Goal: Task Accomplishment & Management: Complete application form

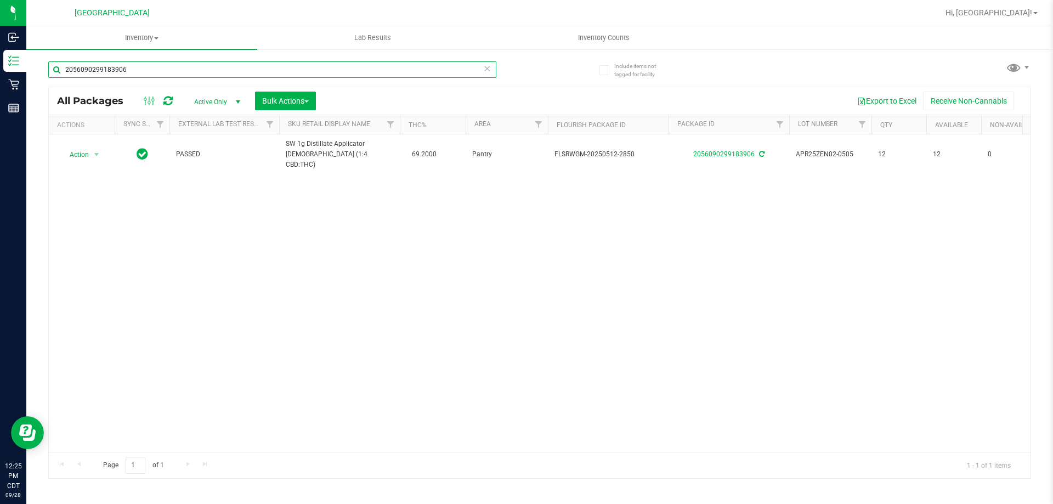
click at [124, 70] on input "2056090299183906" at bounding box center [272, 69] width 448 height 16
type input "5718617783176003"
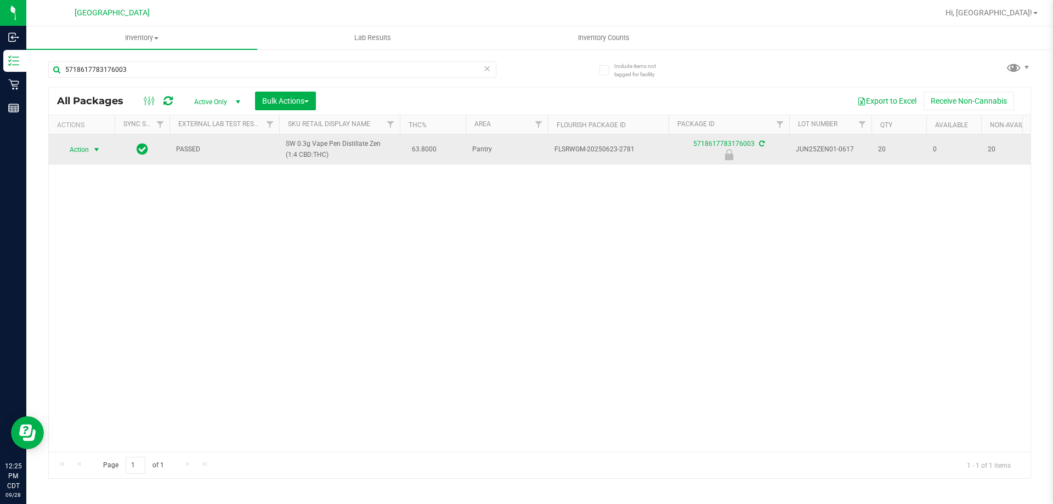
click at [90, 150] on span "select" at bounding box center [97, 149] width 14 height 15
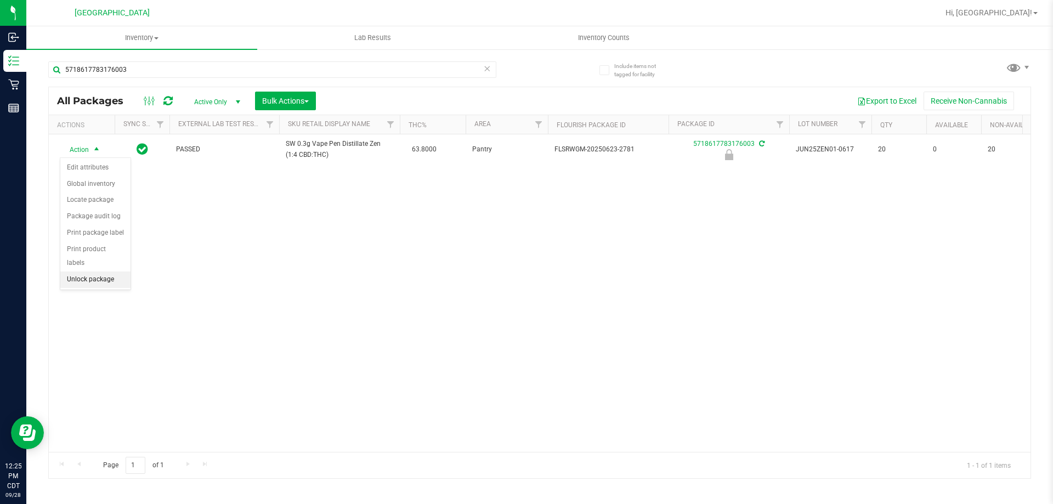
click at [77, 271] on li "Unlock package" at bounding box center [95, 279] width 70 height 16
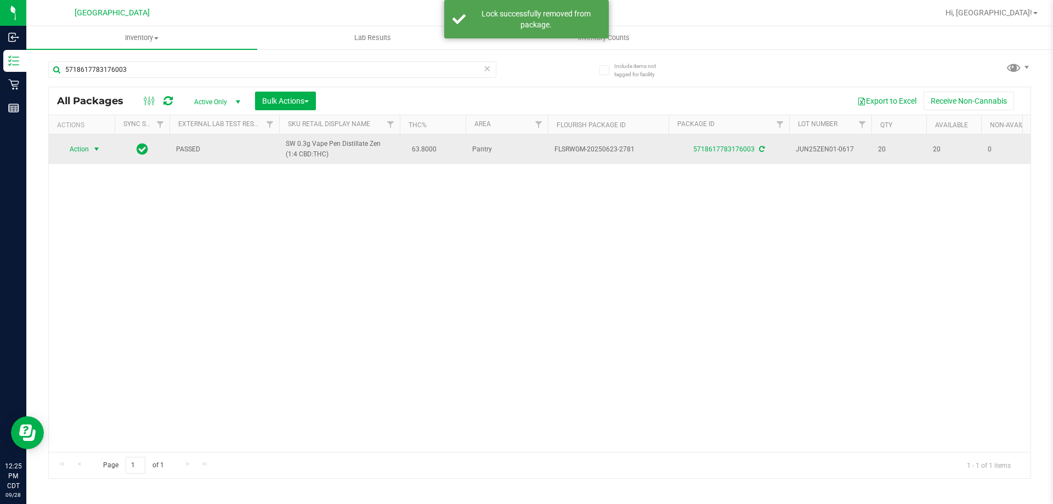
click at [93, 151] on span "select" at bounding box center [96, 149] width 9 height 9
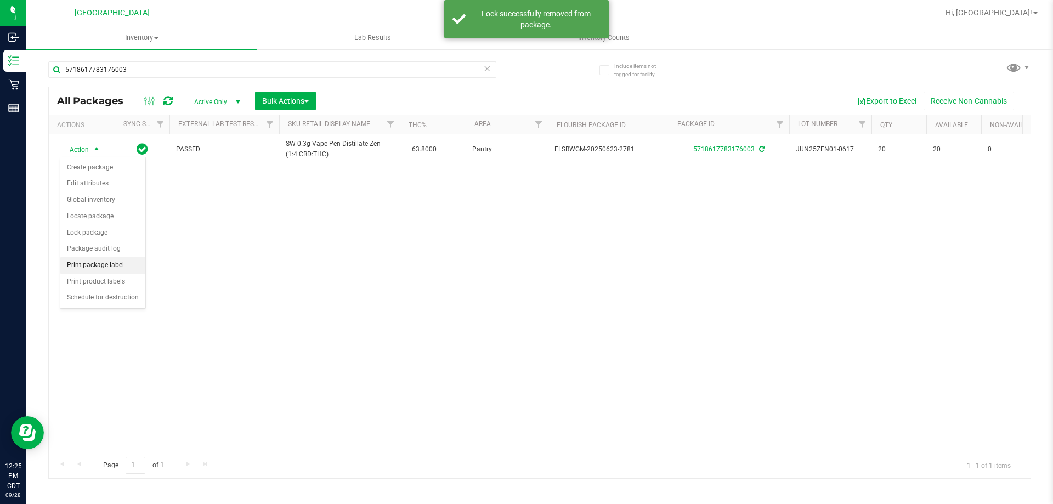
click at [100, 269] on li "Print package label" at bounding box center [102, 265] width 85 height 16
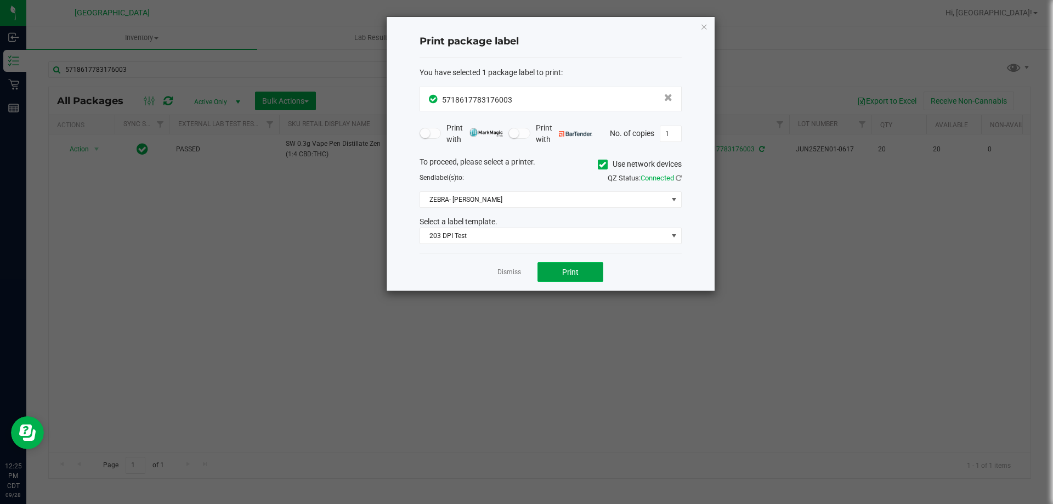
click at [578, 271] on button "Print" at bounding box center [570, 272] width 66 height 20
click at [516, 270] on link "Dismiss" at bounding box center [509, 272] width 24 height 9
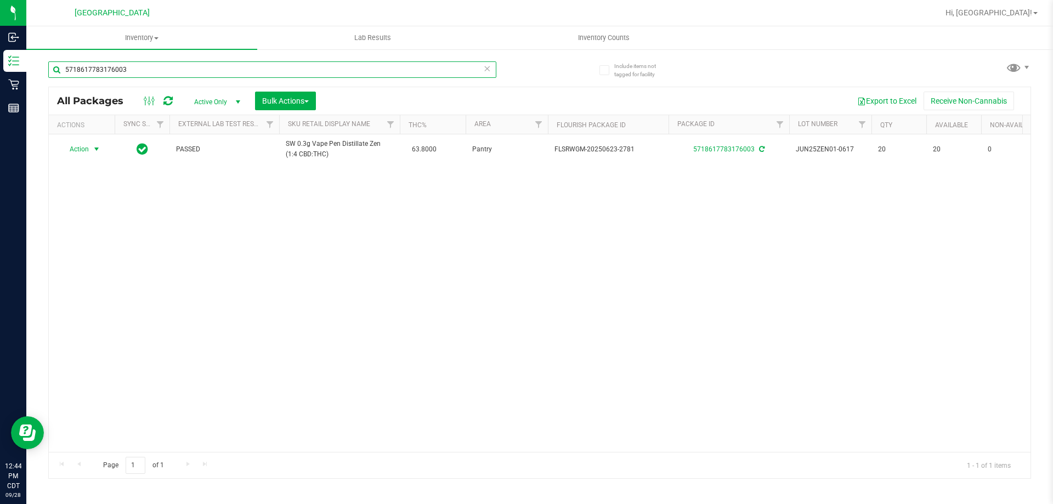
click at [145, 73] on input "5718617783176003" at bounding box center [272, 69] width 448 height 16
type input "1386692025966048"
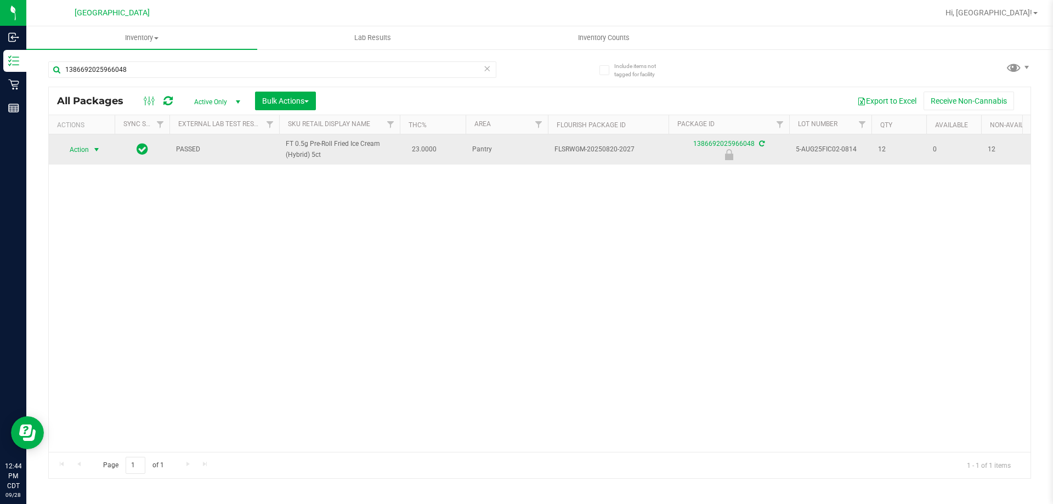
click at [90, 152] on span "select" at bounding box center [97, 149] width 14 height 15
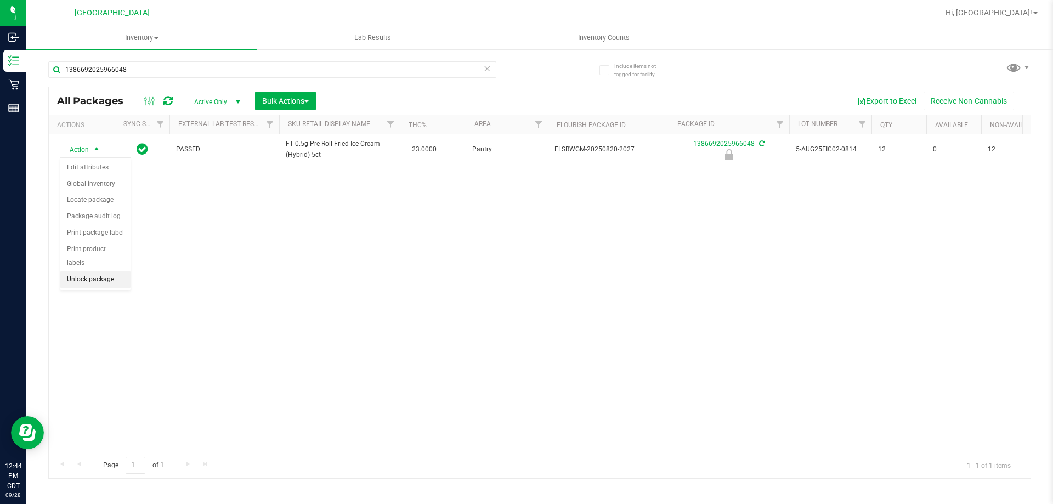
click at [79, 271] on li "Unlock package" at bounding box center [95, 279] width 70 height 16
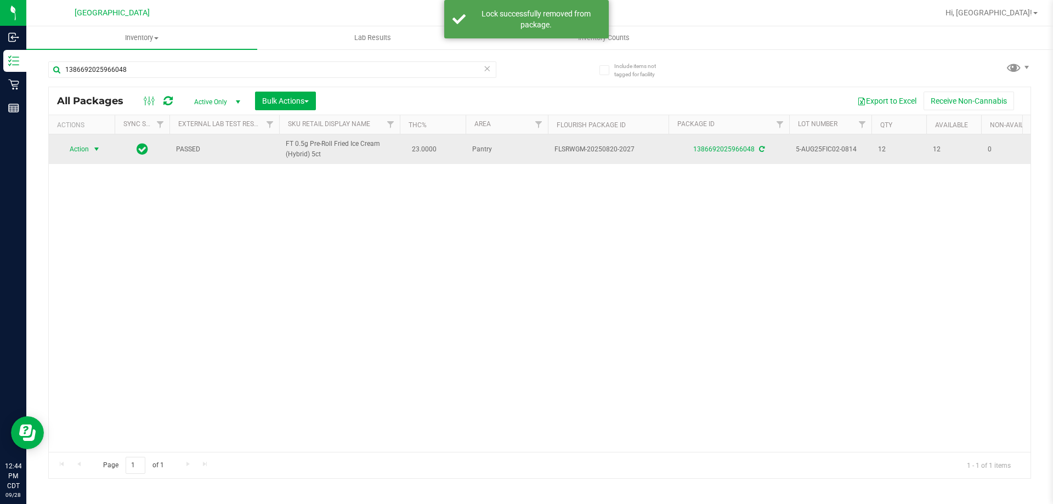
click at [92, 145] on span "select" at bounding box center [97, 148] width 14 height 15
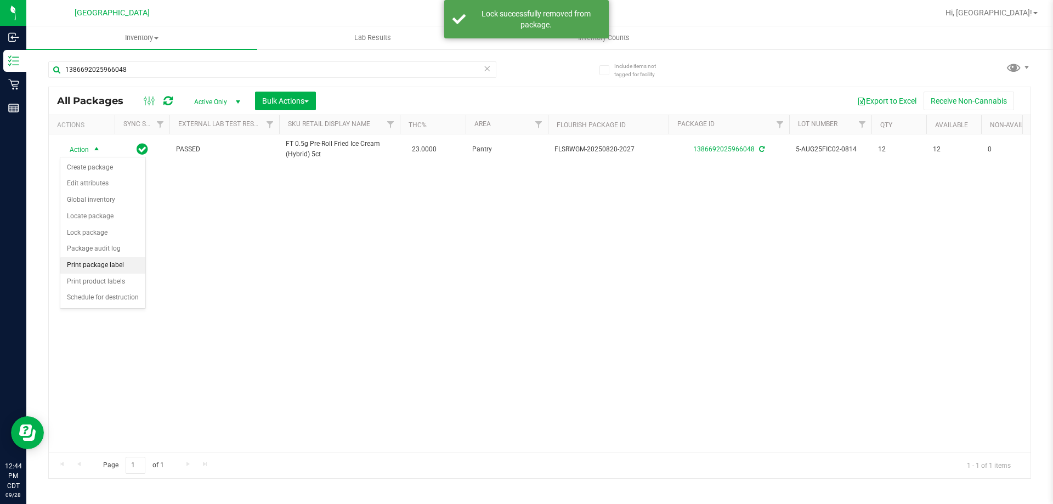
click at [103, 264] on li "Print package label" at bounding box center [102, 265] width 85 height 16
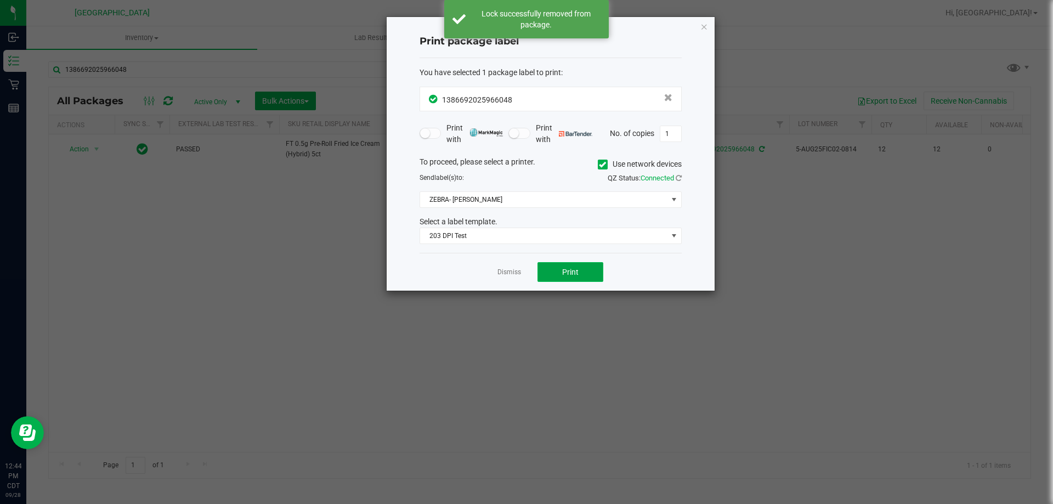
click at [581, 270] on button "Print" at bounding box center [570, 272] width 66 height 20
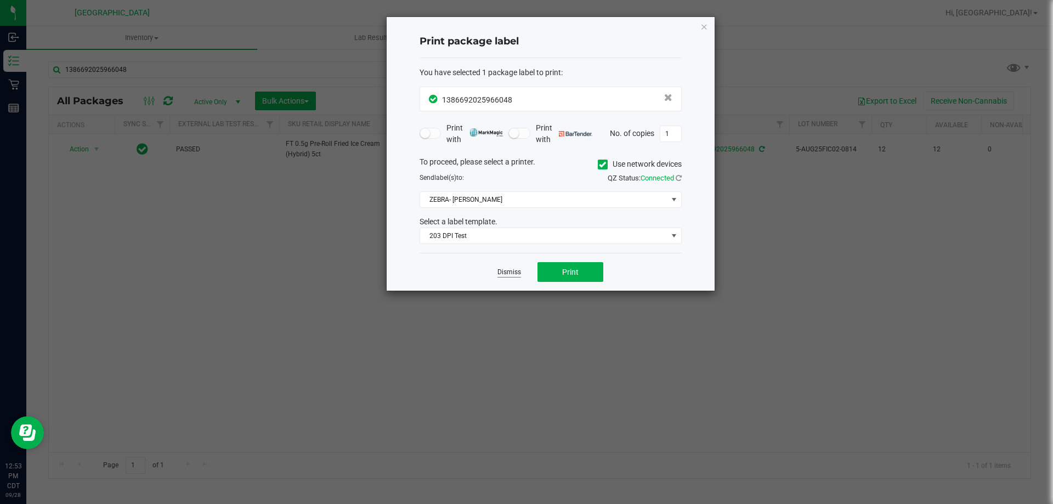
click at [519, 272] on link "Dismiss" at bounding box center [509, 272] width 24 height 9
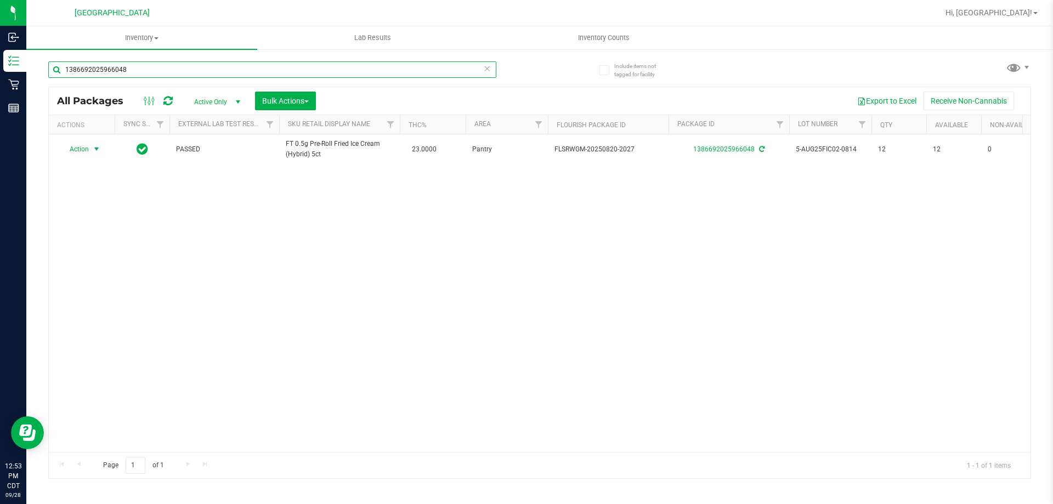
click at [411, 67] on input "1386692025966048" at bounding box center [272, 69] width 448 height 16
click at [411, 66] on input "1386692025966048" at bounding box center [272, 69] width 448 height 16
type input "5899552622656707"
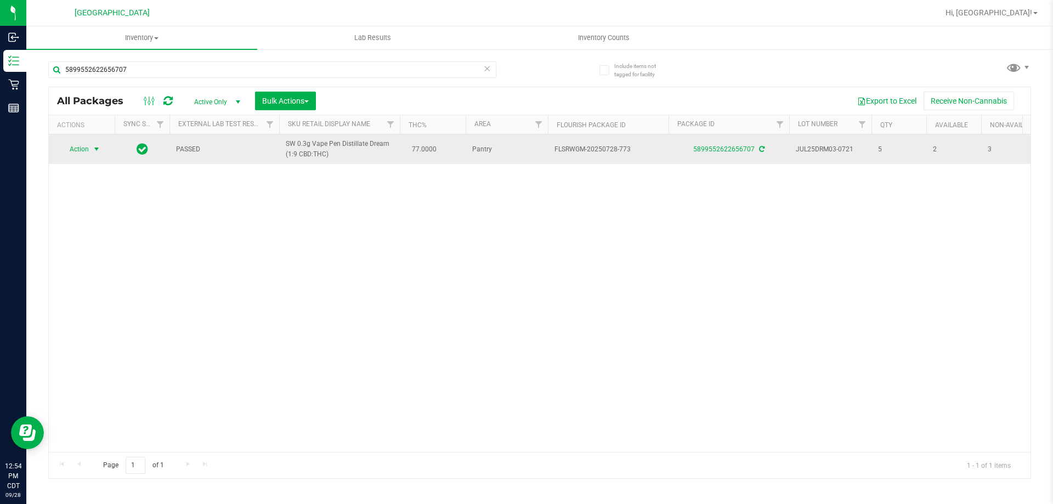
click at [82, 151] on span "Action" at bounding box center [75, 148] width 30 height 15
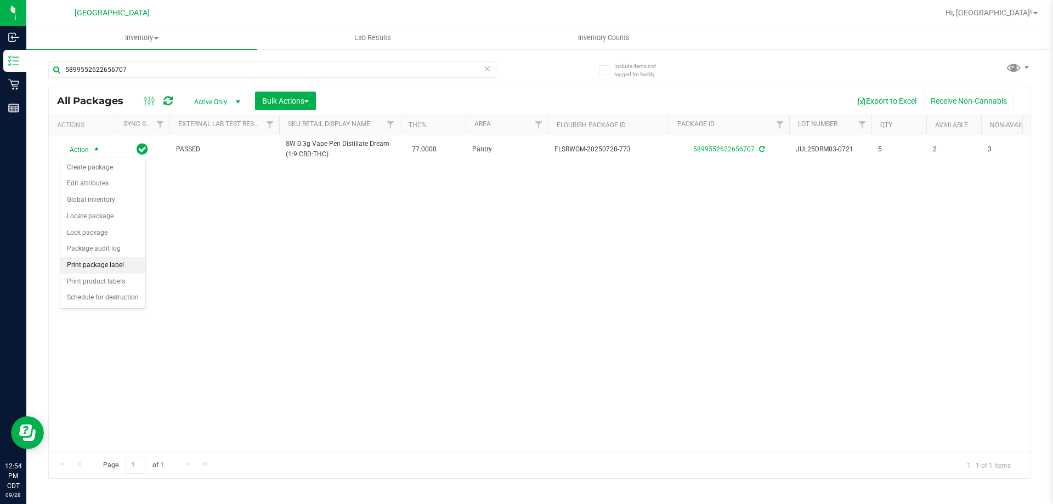
click at [129, 258] on li "Print package label" at bounding box center [102, 265] width 85 height 16
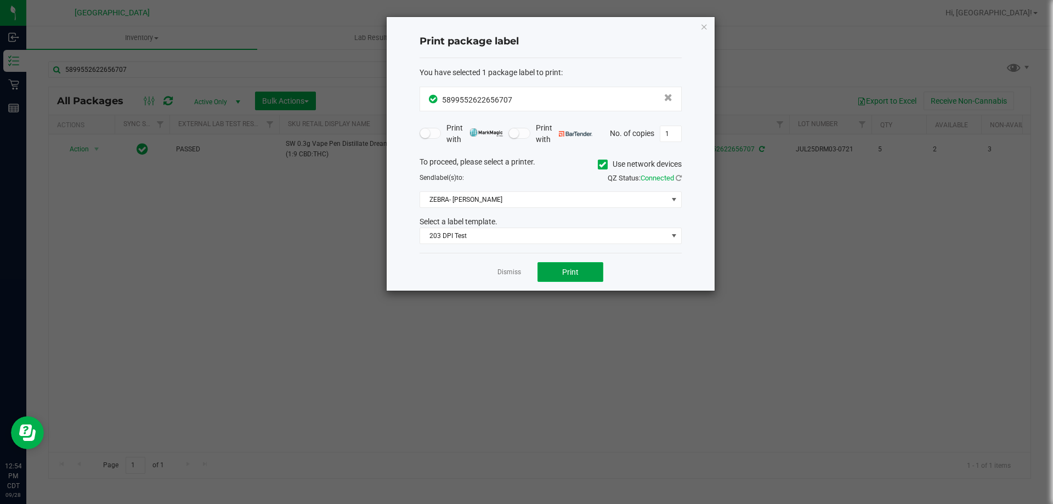
click at [559, 270] on button "Print" at bounding box center [570, 272] width 66 height 20
click at [516, 268] on link "Dismiss" at bounding box center [509, 272] width 24 height 9
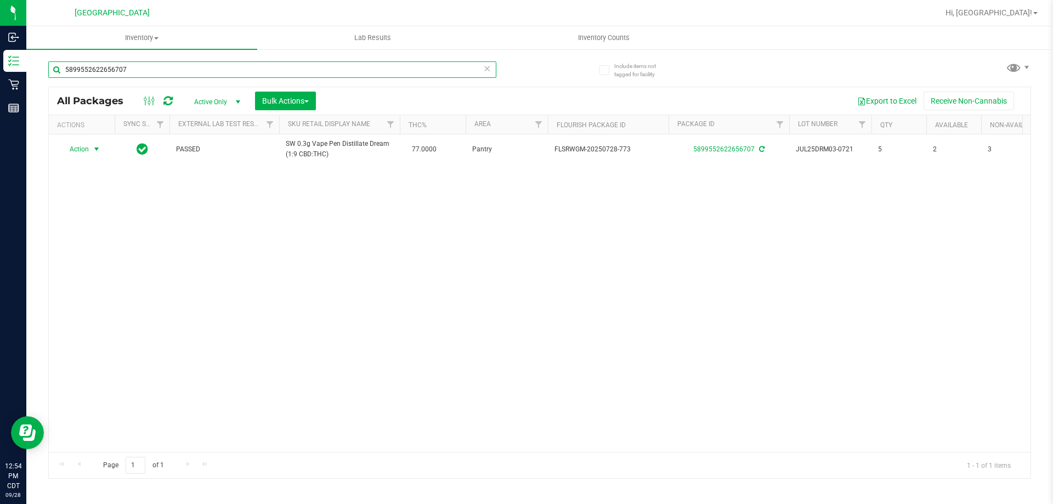
click at [397, 72] on input "5899552622656707" at bounding box center [272, 69] width 448 height 16
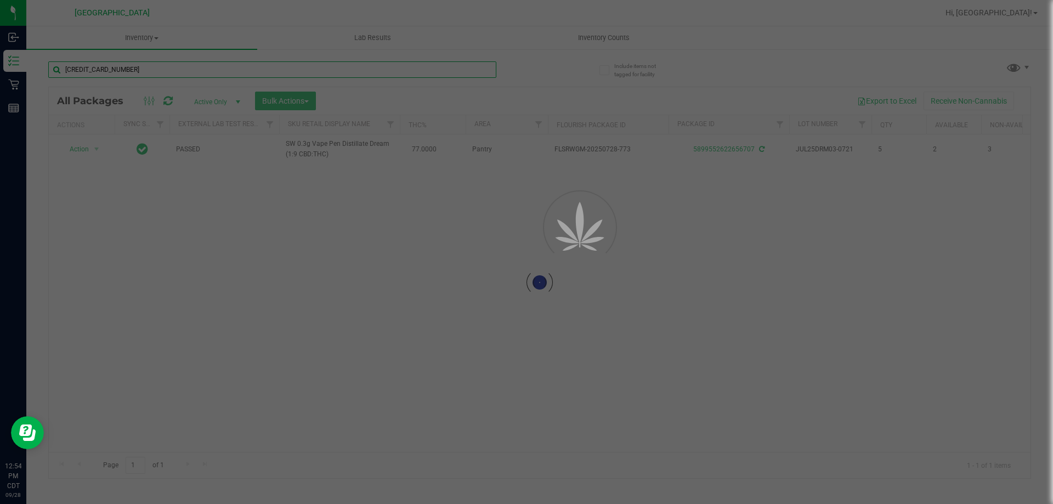
type input "[CREDIT_CARD_NUMBER]"
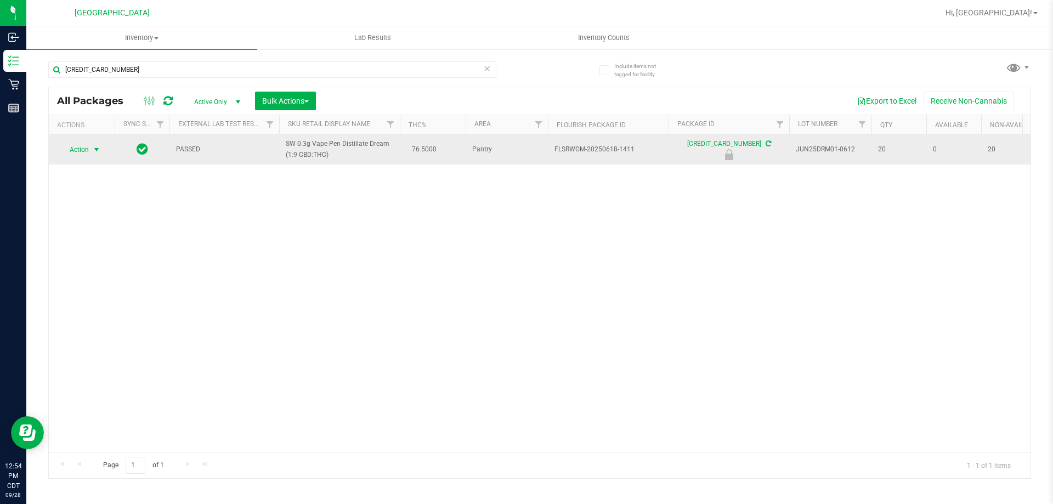
click at [98, 151] on span "select" at bounding box center [96, 149] width 9 height 9
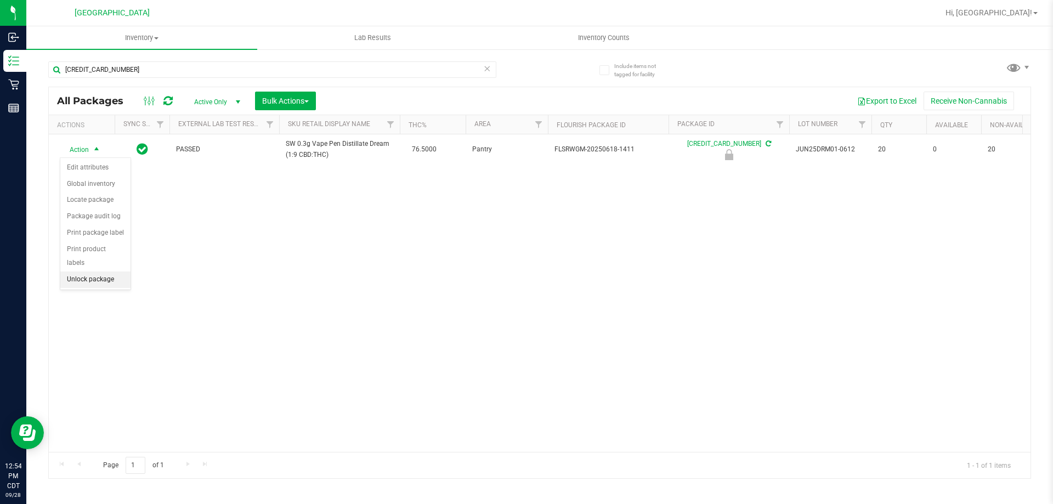
click at [101, 271] on li "Unlock package" at bounding box center [95, 279] width 70 height 16
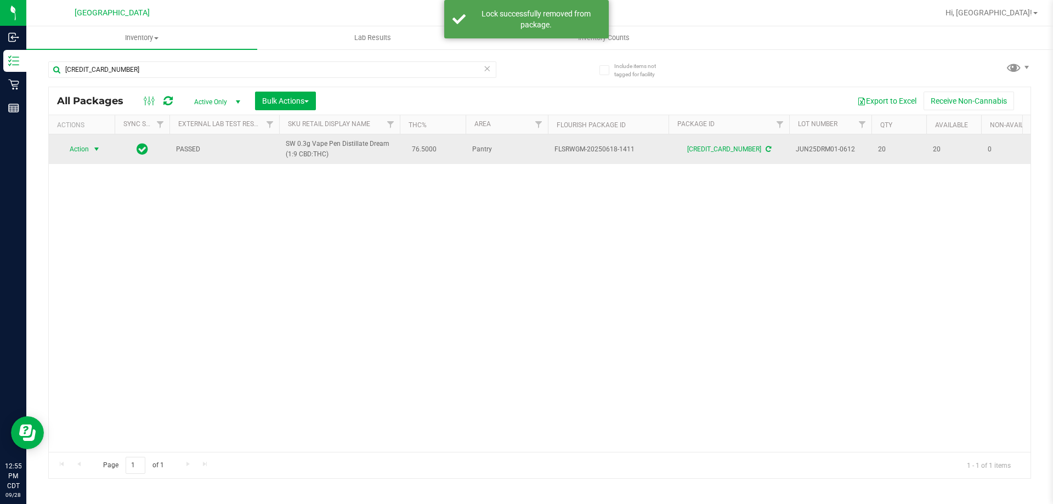
click at [101, 149] on span "select" at bounding box center [96, 149] width 9 height 9
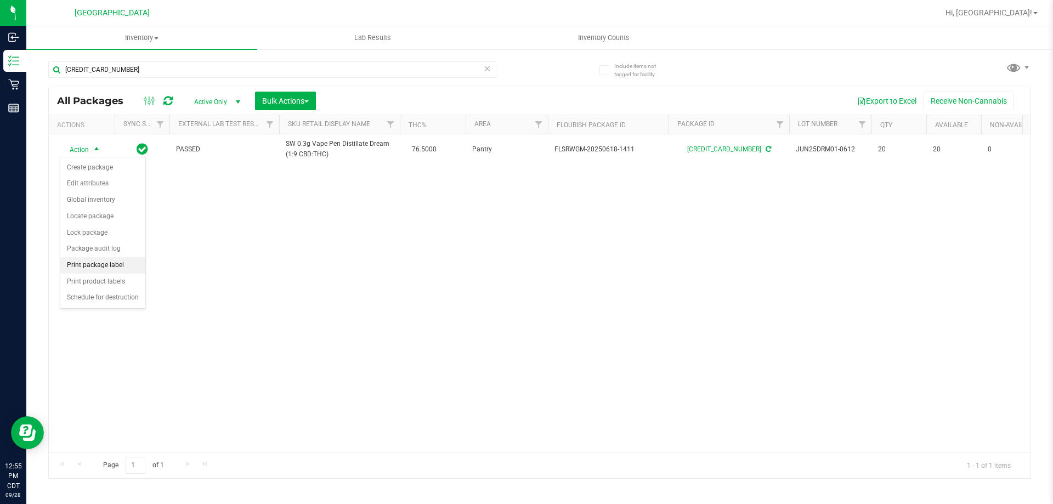
click at [122, 268] on li "Print package label" at bounding box center [102, 265] width 85 height 16
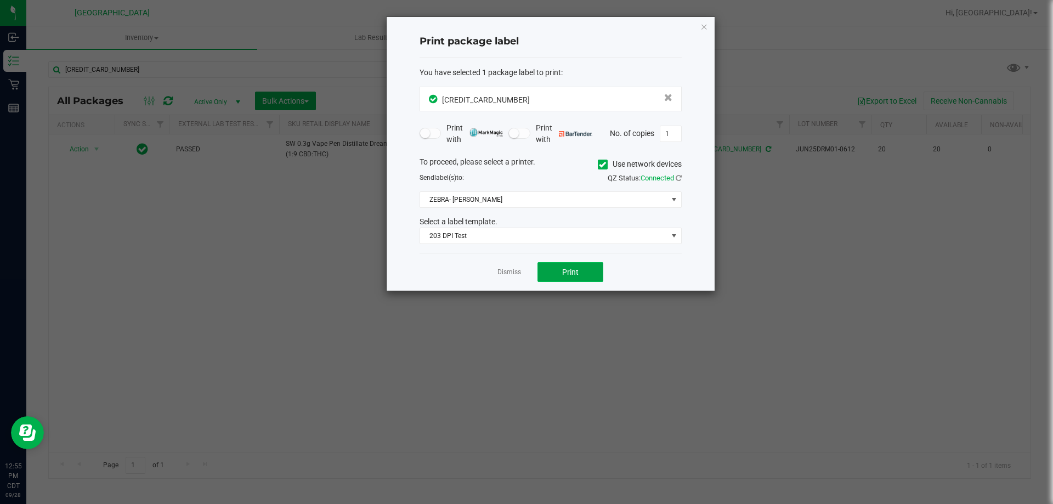
click at [552, 264] on button "Print" at bounding box center [570, 272] width 66 height 20
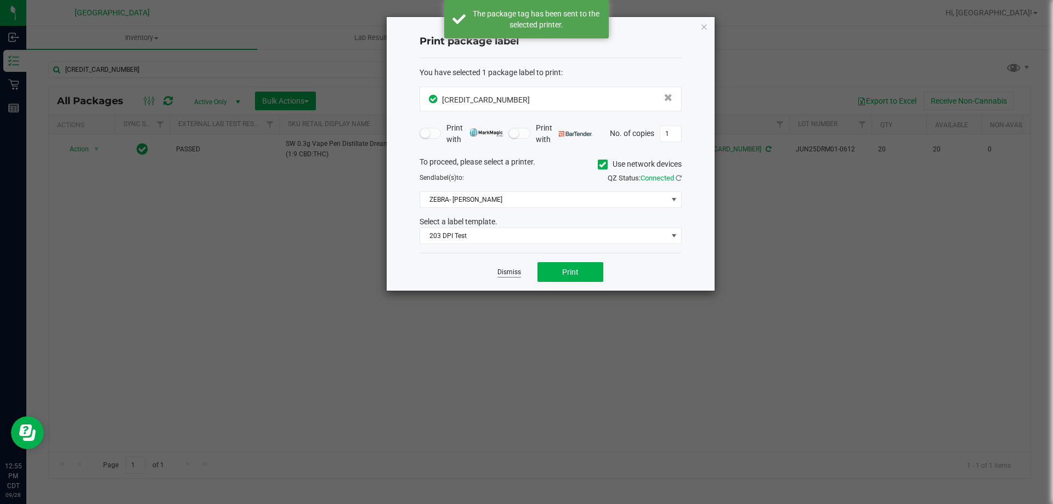
click at [509, 271] on link "Dismiss" at bounding box center [509, 272] width 24 height 9
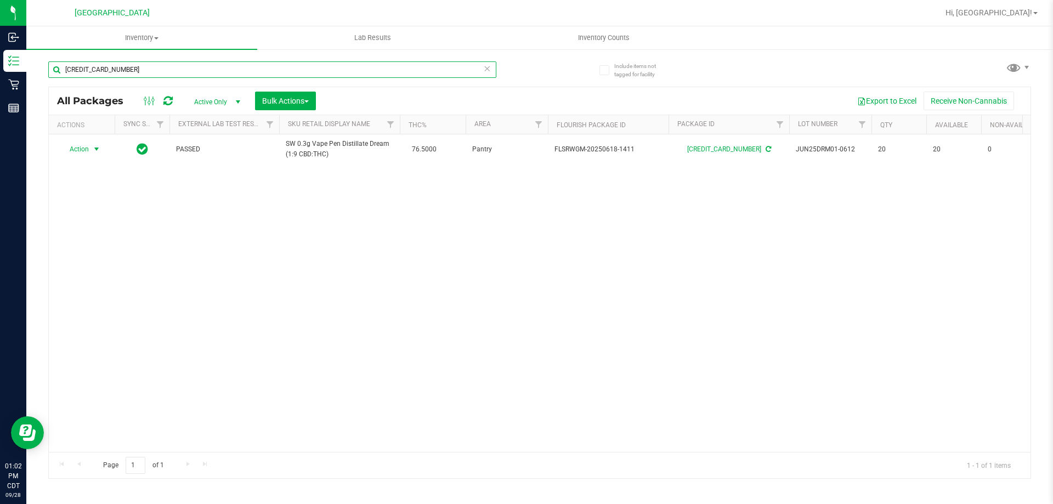
click at [120, 73] on input "[CREDIT_CARD_NUMBER]" at bounding box center [272, 69] width 448 height 16
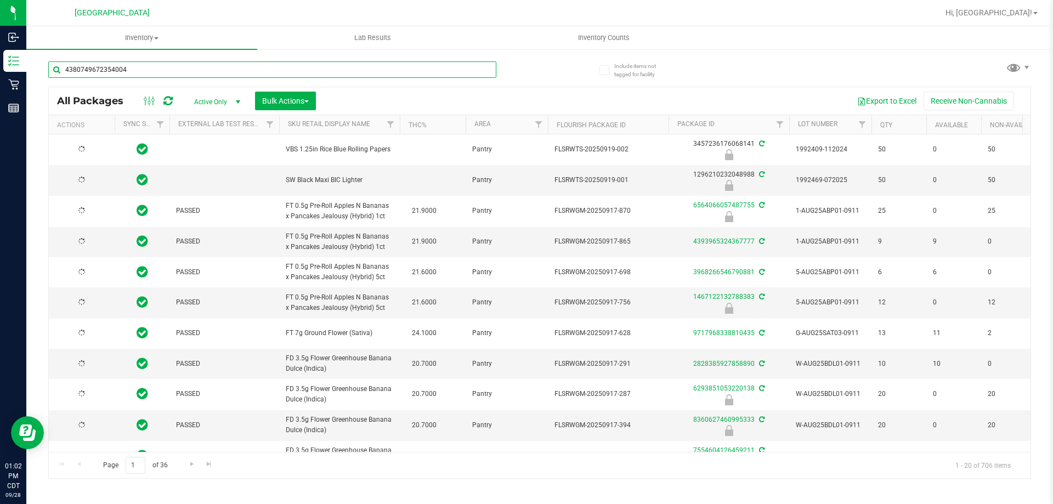
type input "4380749672354004"
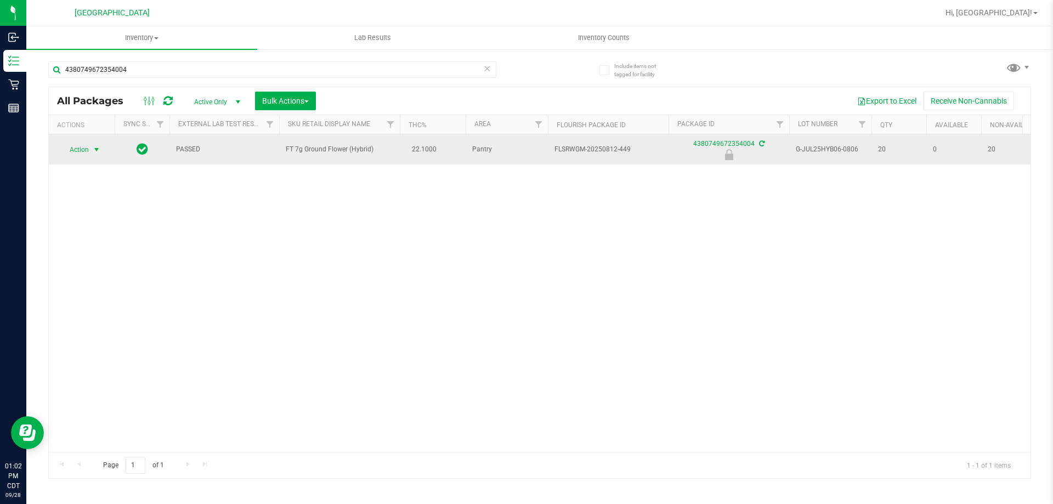
click at [90, 146] on span "select" at bounding box center [97, 149] width 14 height 15
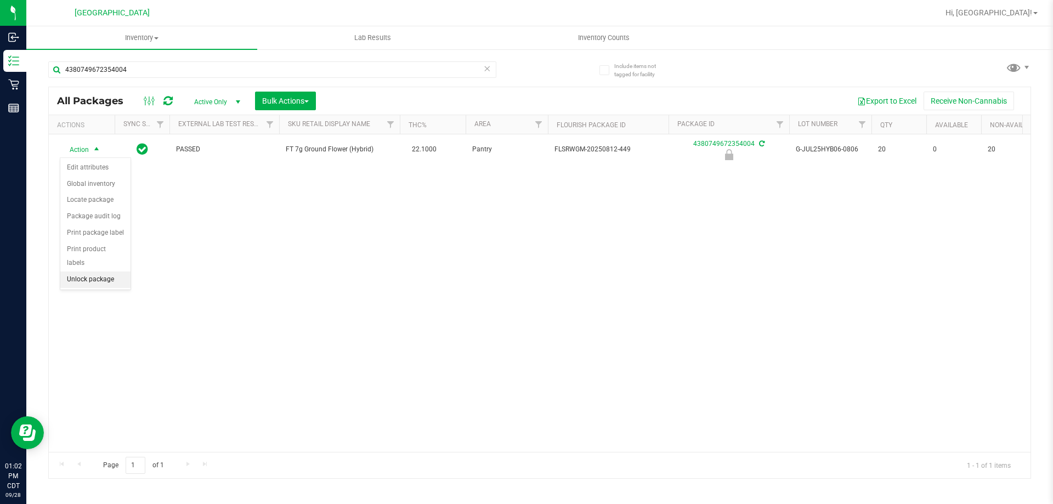
click at [84, 271] on li "Unlock package" at bounding box center [95, 279] width 70 height 16
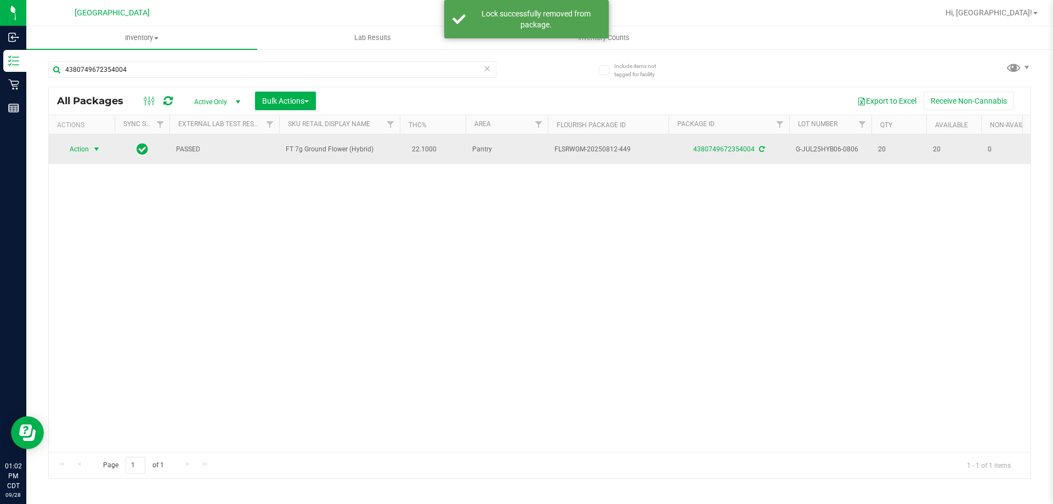
click at [96, 147] on span "select" at bounding box center [96, 149] width 9 height 9
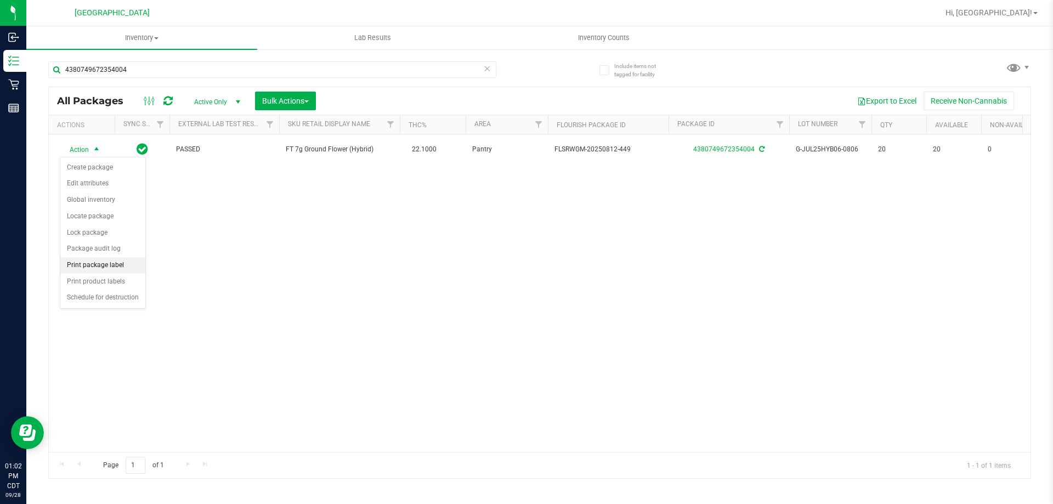
click at [89, 268] on li "Print package label" at bounding box center [102, 265] width 85 height 16
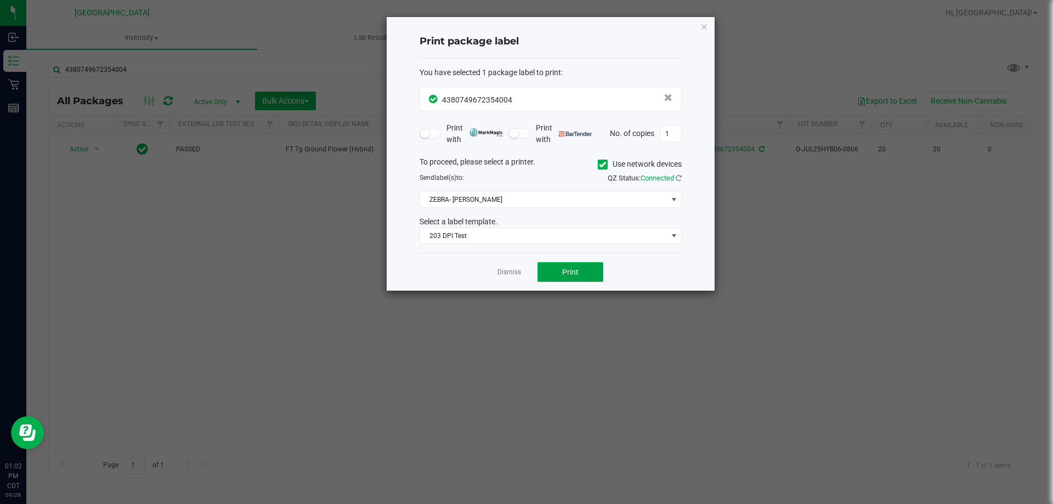
click at [559, 278] on button "Print" at bounding box center [570, 272] width 66 height 20
click at [509, 272] on link "Dismiss" at bounding box center [509, 272] width 24 height 9
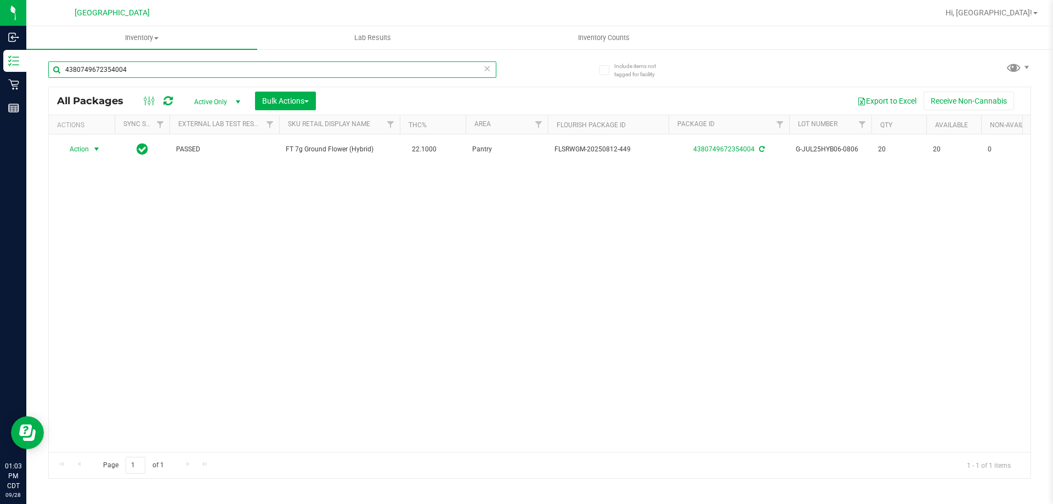
click at [373, 70] on input "4380749672354004" at bounding box center [272, 69] width 448 height 16
type input "3563196836178853"
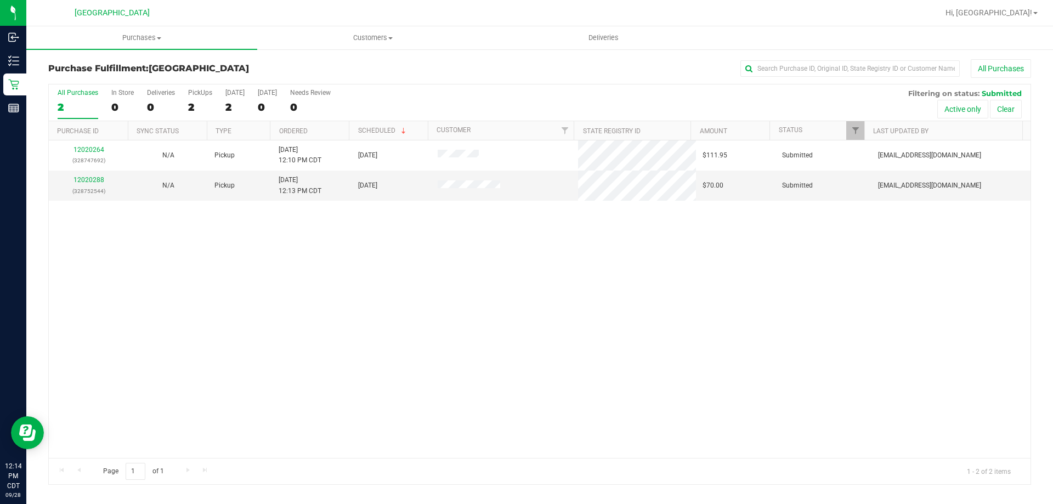
click at [314, 129] on th "Ordered" at bounding box center [309, 130] width 79 height 19
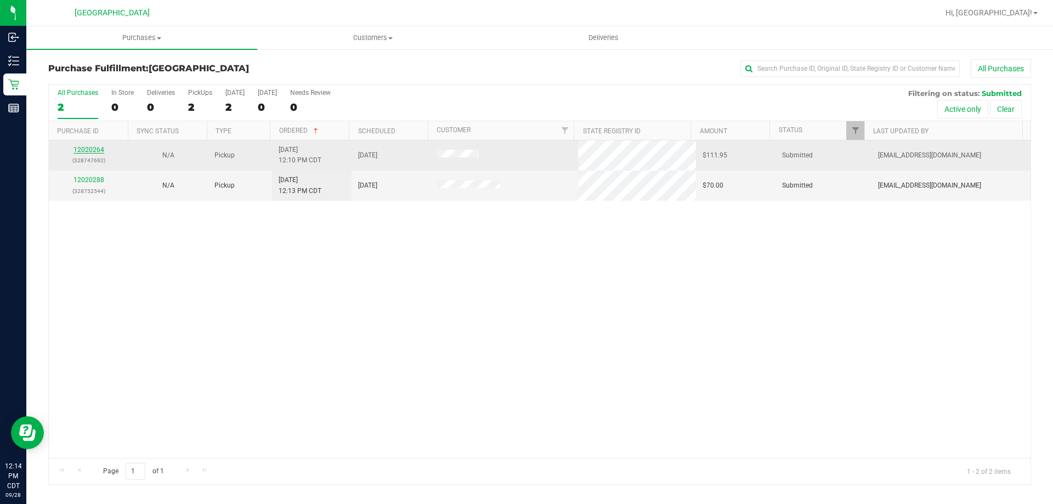
click at [93, 152] on link "12020264" at bounding box center [88, 150] width 31 height 8
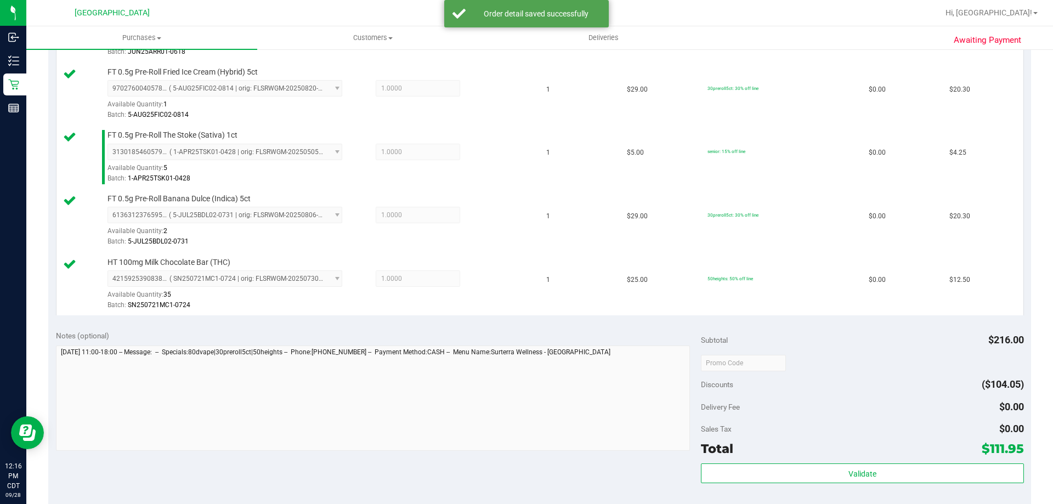
scroll to position [603, 0]
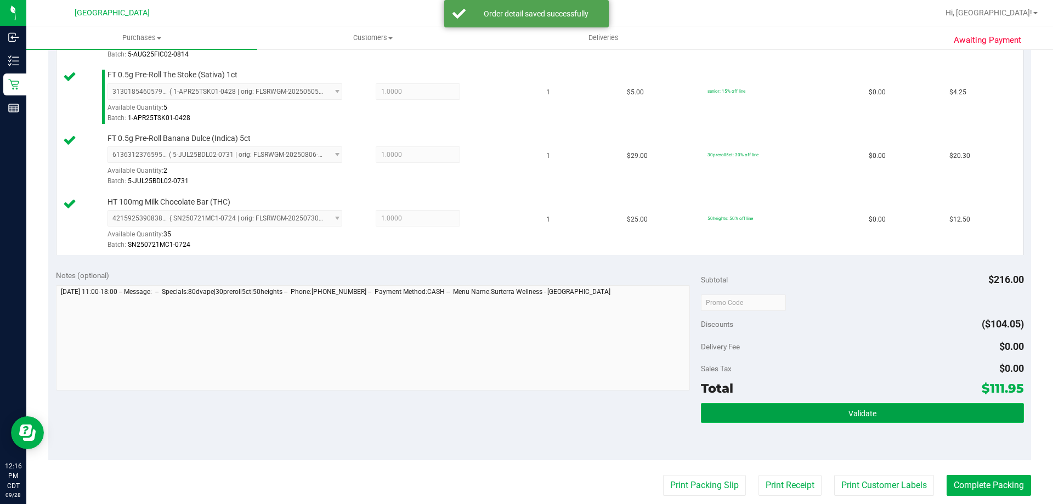
click at [749, 405] on button "Validate" at bounding box center [862, 413] width 322 height 20
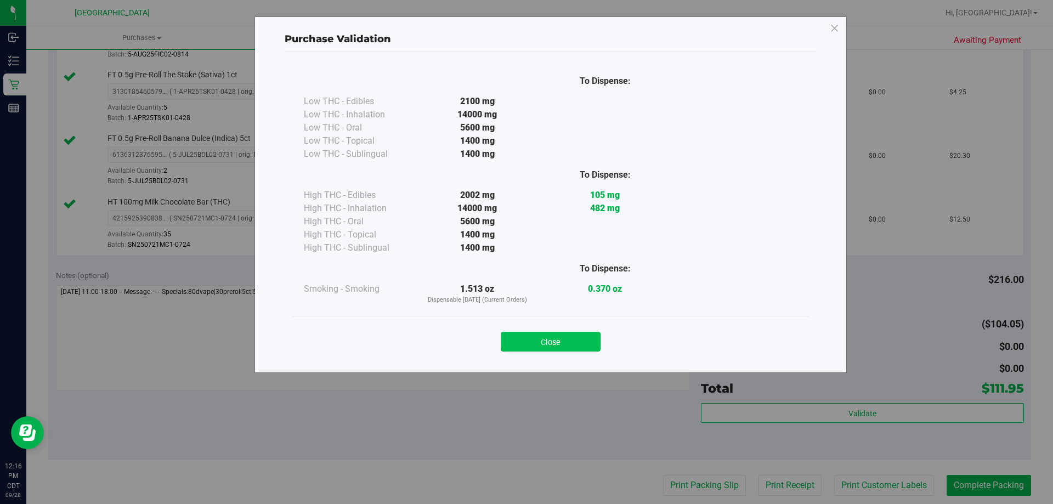
click at [575, 341] on button "Close" at bounding box center [551, 342] width 100 height 20
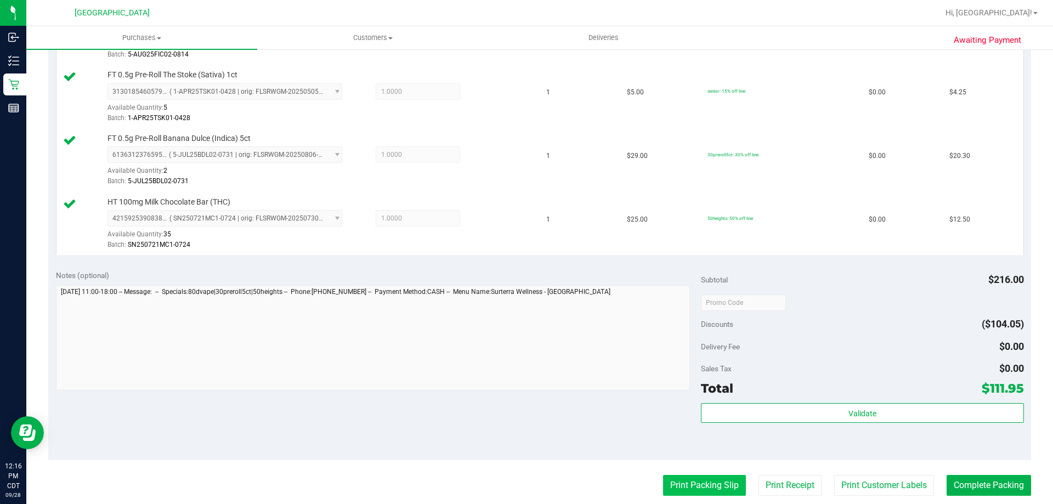
click at [664, 493] on button "Print Packing Slip" at bounding box center [704, 485] width 83 height 21
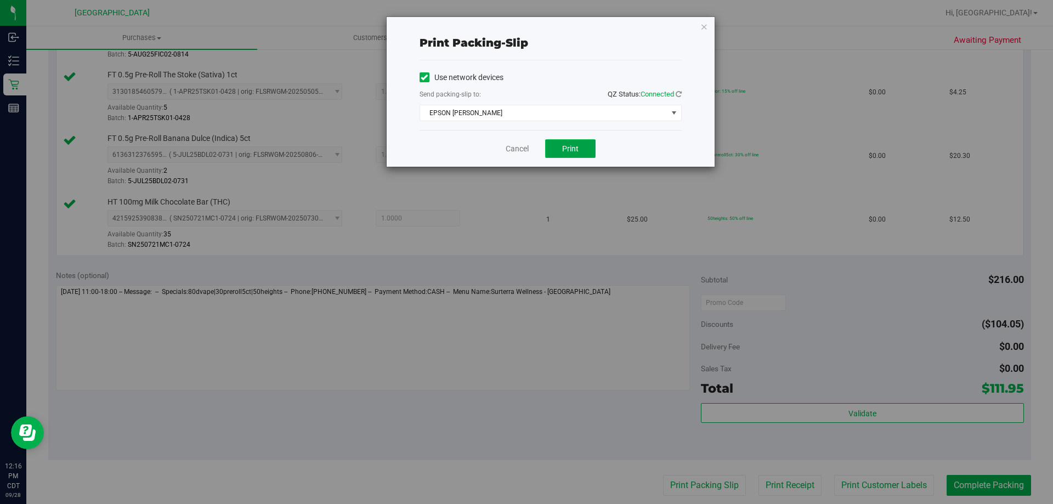
click at [566, 145] on span "Print" at bounding box center [570, 148] width 16 height 9
click at [523, 149] on link "Cancel" at bounding box center [516, 149] width 23 height 12
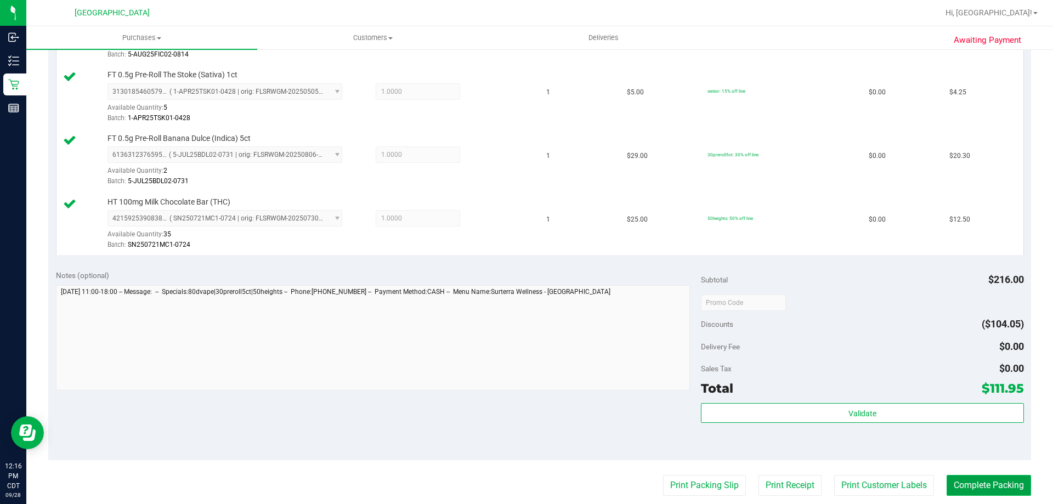
click at [973, 487] on button "Complete Packing" at bounding box center [988, 485] width 84 height 21
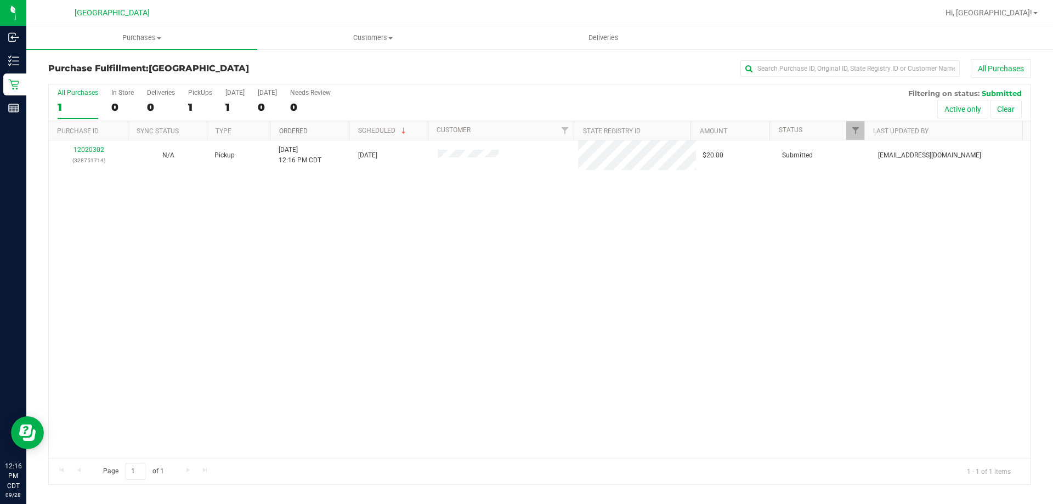
click at [301, 132] on link "Ordered" at bounding box center [293, 131] width 29 height 8
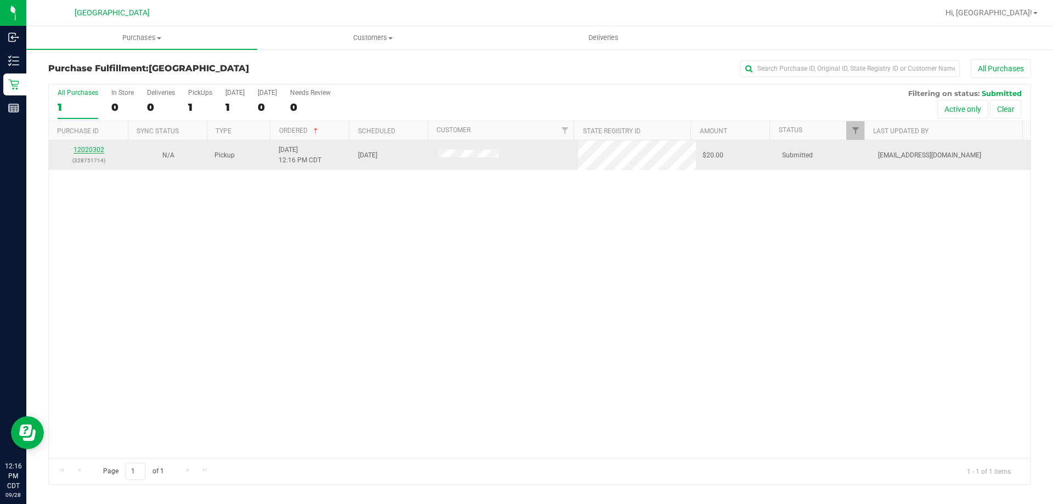
click at [76, 150] on link "12020302" at bounding box center [88, 150] width 31 height 8
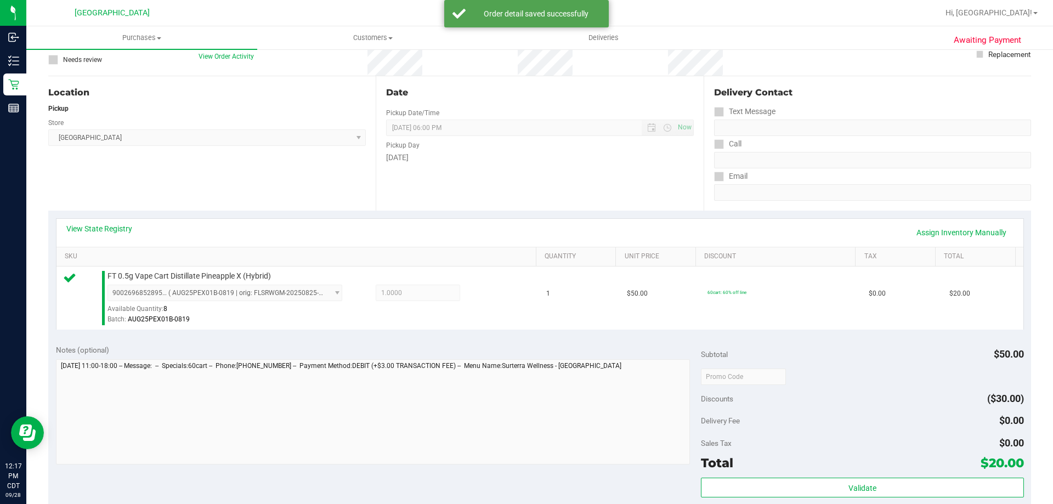
scroll to position [164, 0]
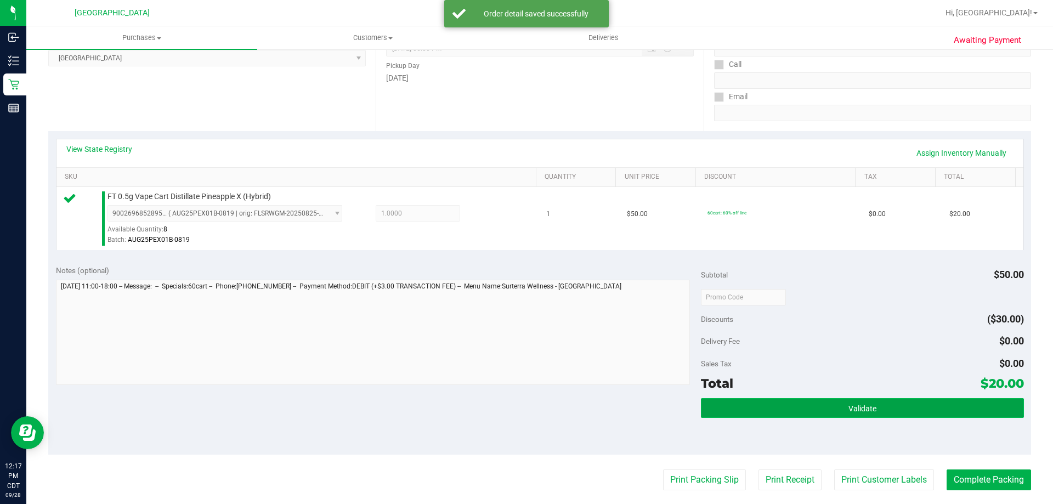
click at [822, 408] on button "Validate" at bounding box center [862, 408] width 322 height 20
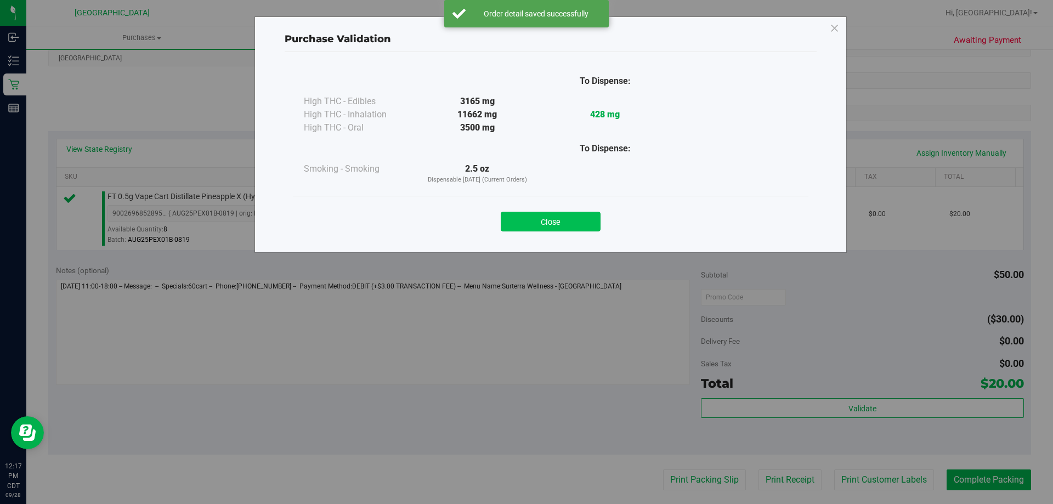
click at [549, 223] on button "Close" at bounding box center [551, 222] width 100 height 20
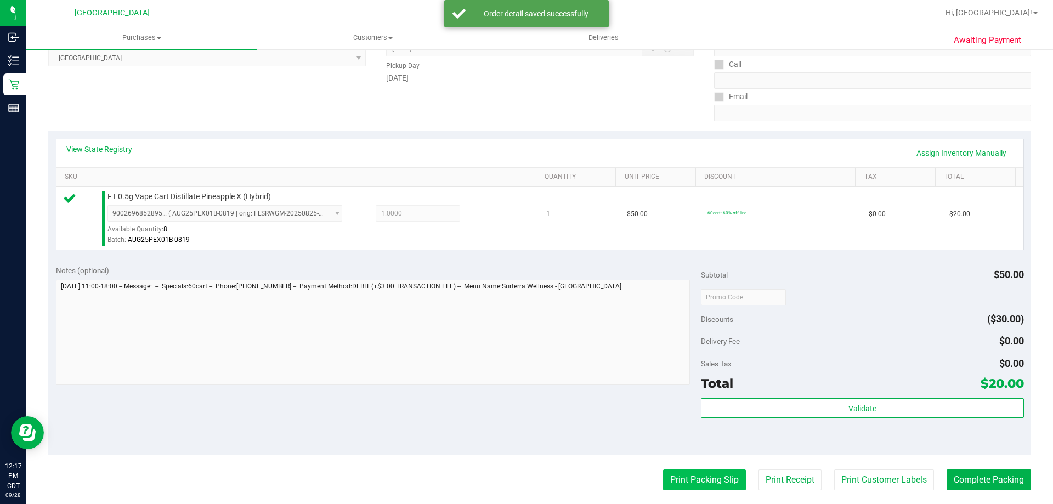
click at [696, 471] on button "Print Packing Slip" at bounding box center [704, 479] width 83 height 21
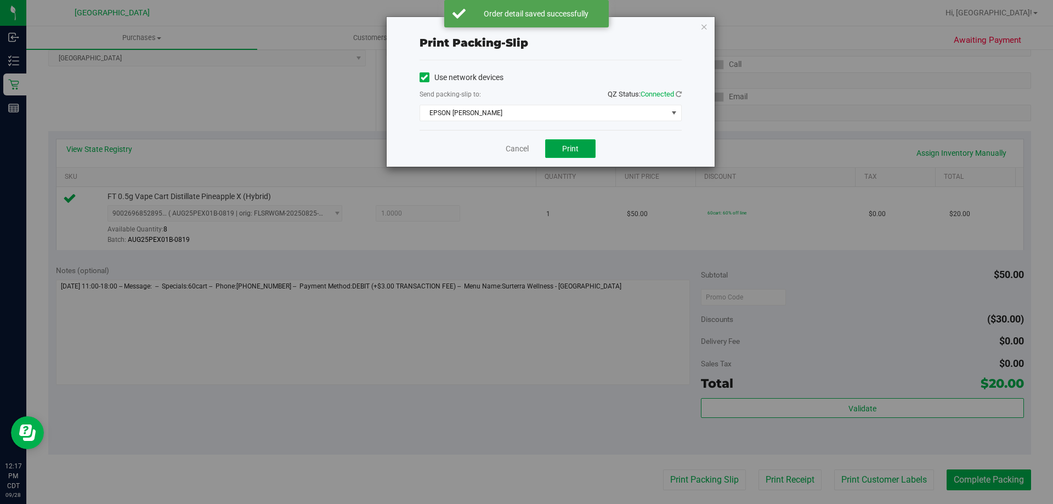
click at [577, 150] on span "Print" at bounding box center [570, 148] width 16 height 9
click at [526, 146] on link "Cancel" at bounding box center [516, 149] width 23 height 12
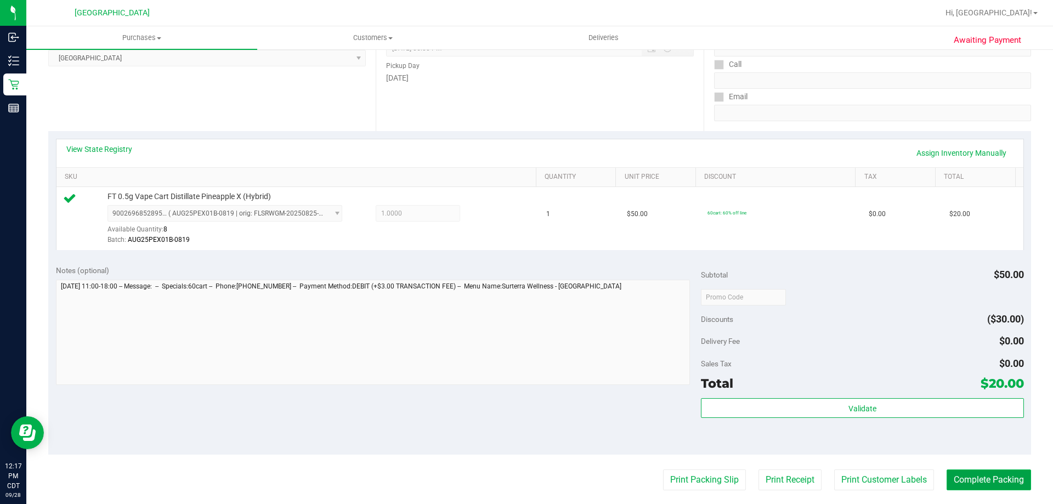
click at [981, 485] on button "Complete Packing" at bounding box center [988, 479] width 84 height 21
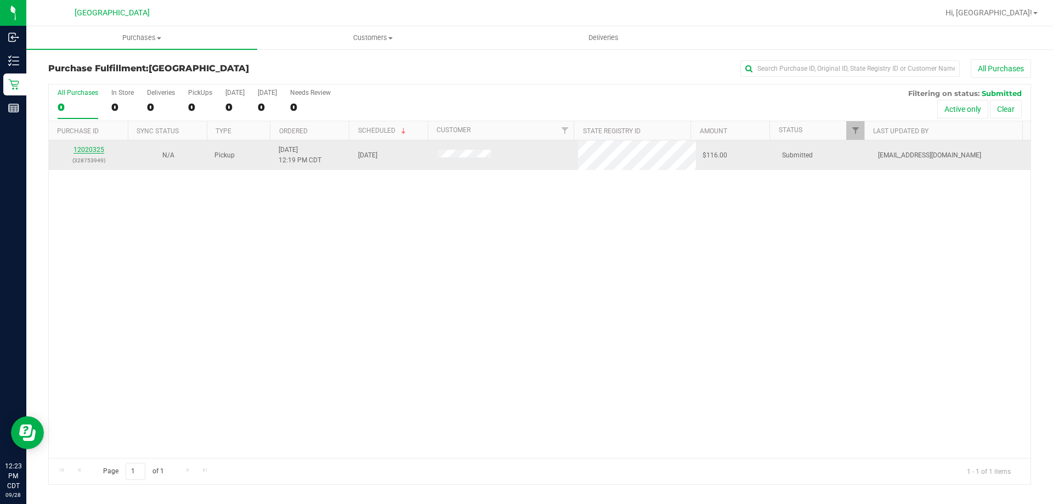
click at [96, 146] on link "12020325" at bounding box center [88, 150] width 31 height 8
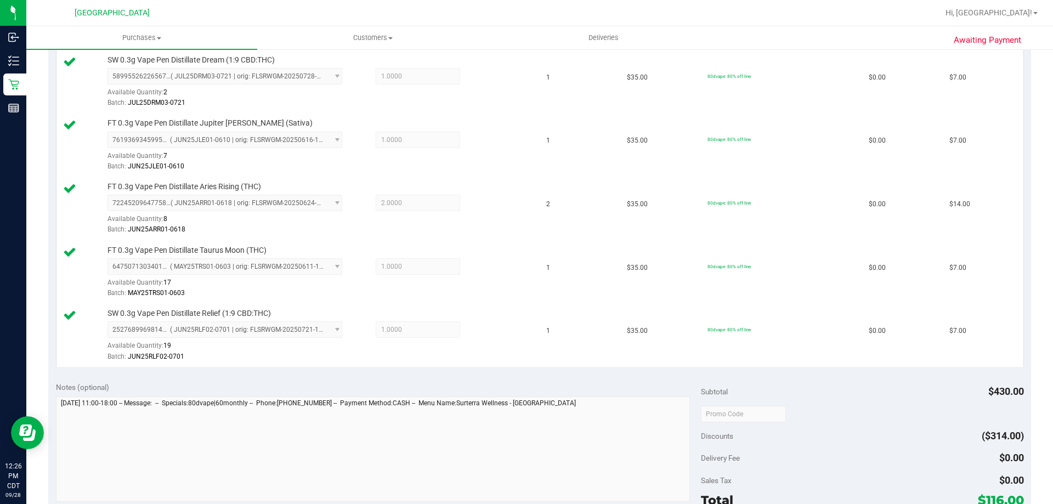
scroll to position [493, 0]
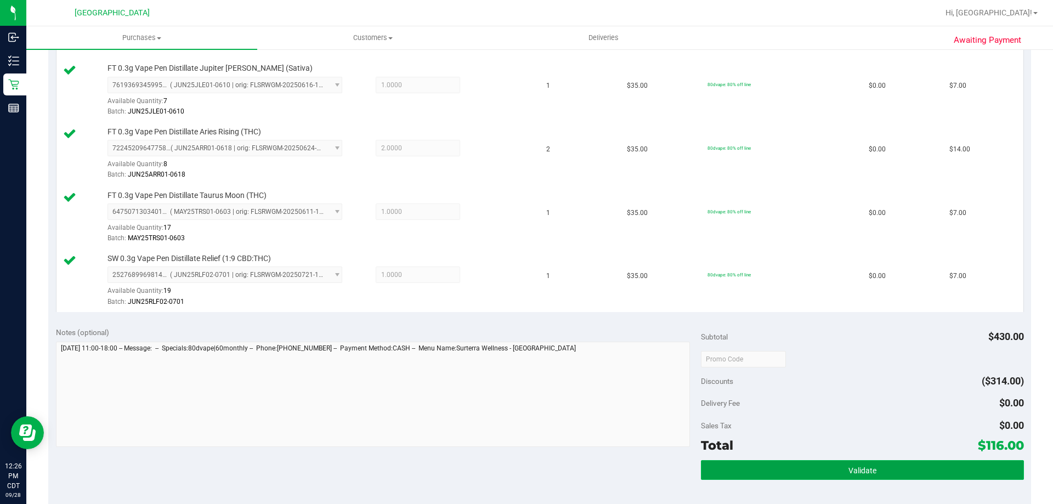
click at [775, 475] on button "Validate" at bounding box center [862, 470] width 322 height 20
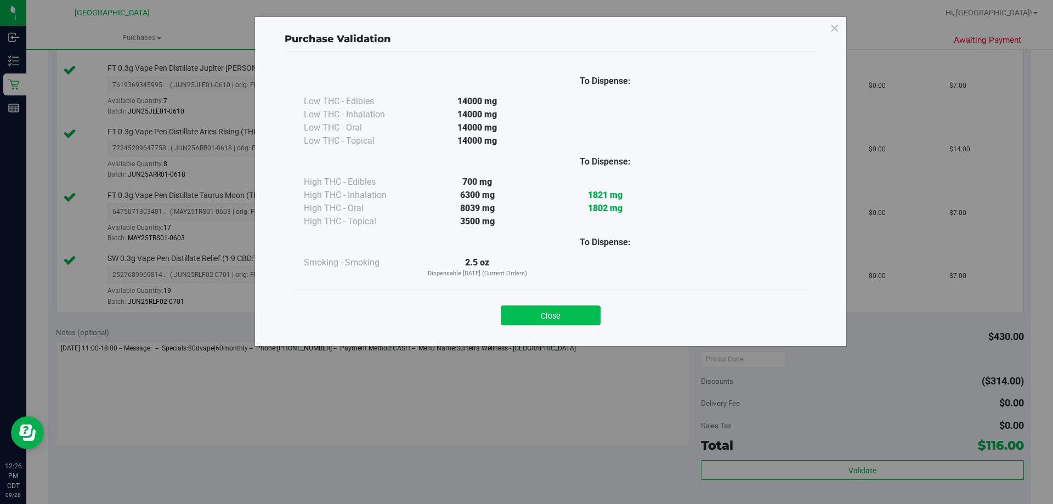
click at [580, 312] on button "Close" at bounding box center [551, 315] width 100 height 20
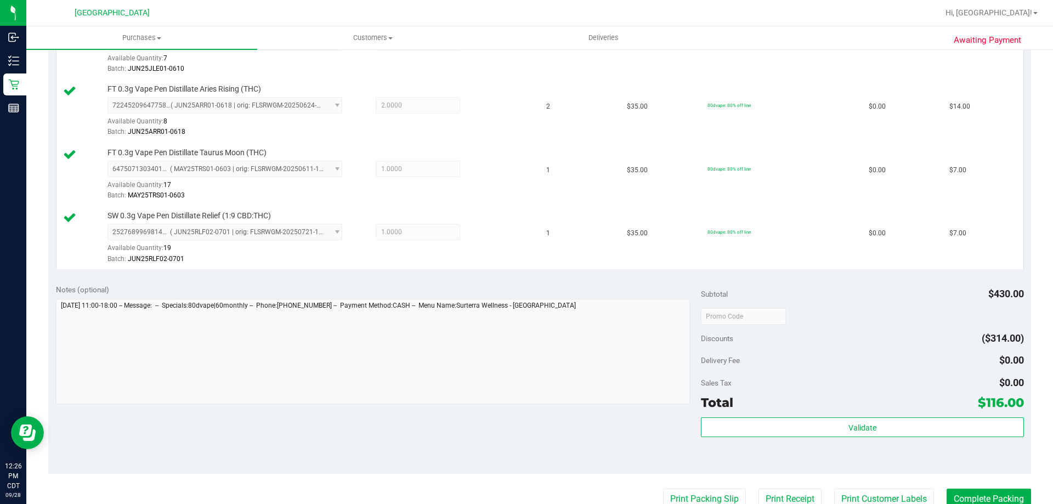
scroll to position [603, 0]
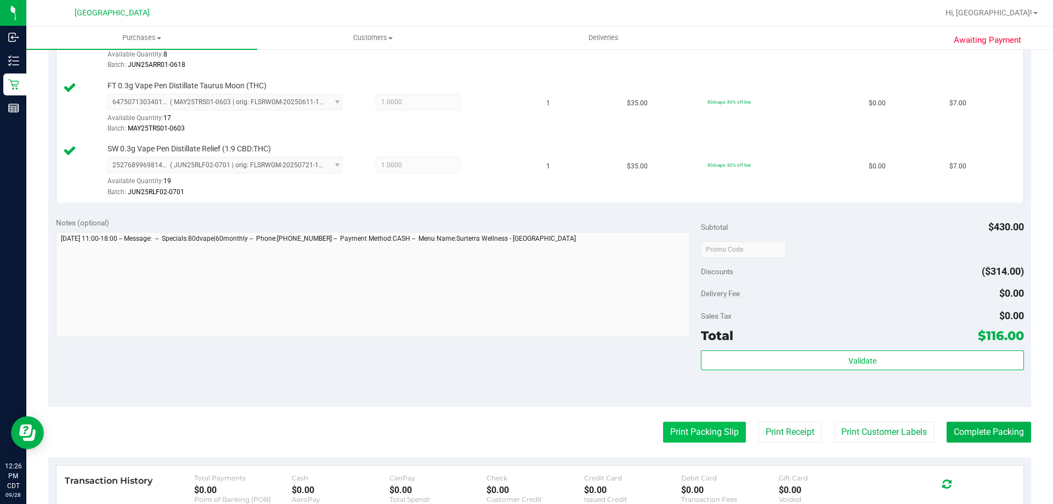
click at [714, 439] on button "Print Packing Slip" at bounding box center [704, 432] width 83 height 21
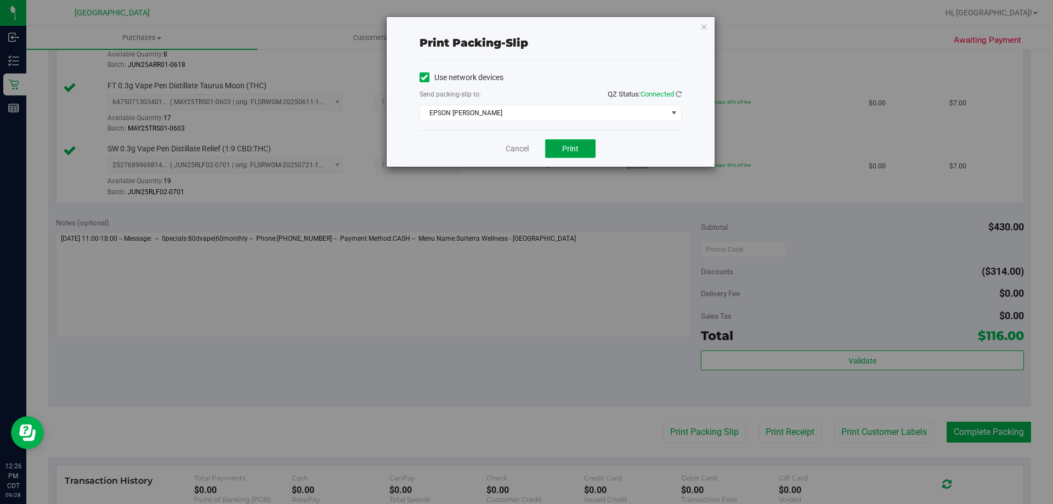
click at [573, 147] on span "Print" at bounding box center [570, 148] width 16 height 9
click at [519, 142] on div "Cancel Print" at bounding box center [550, 148] width 262 height 37
click at [522, 144] on link "Cancel" at bounding box center [516, 149] width 23 height 12
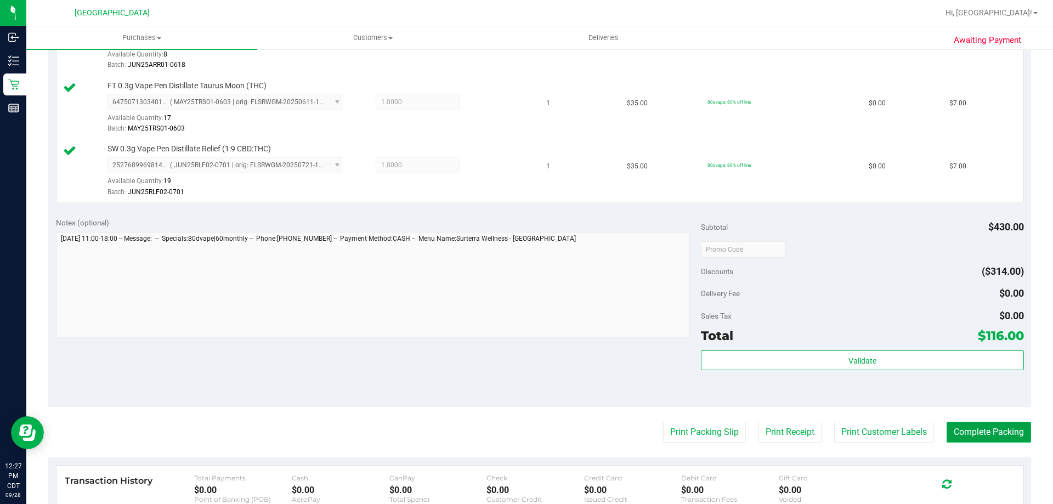
click at [996, 437] on button "Complete Packing" at bounding box center [988, 432] width 84 height 21
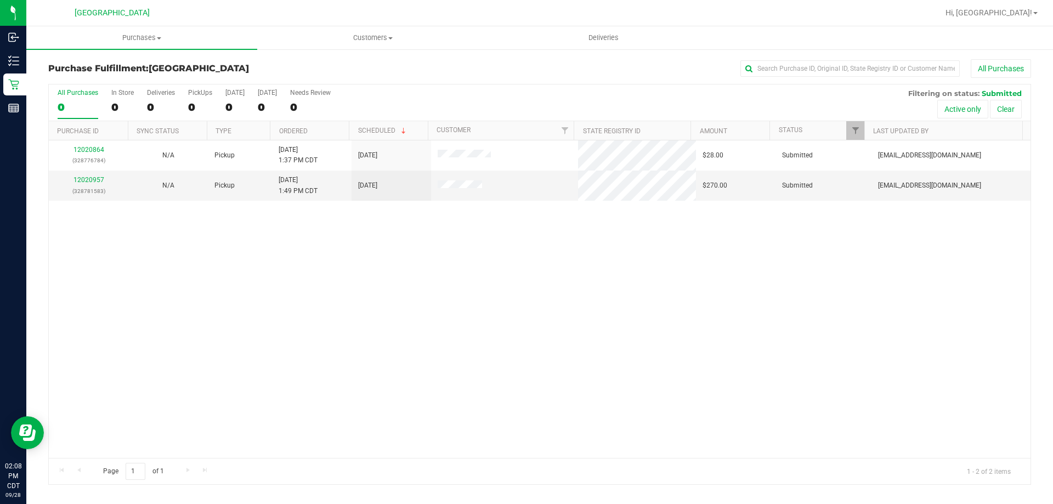
click at [316, 132] on th "Ordered" at bounding box center [309, 130] width 79 height 19
click at [86, 181] on link "12020957" at bounding box center [88, 180] width 31 height 8
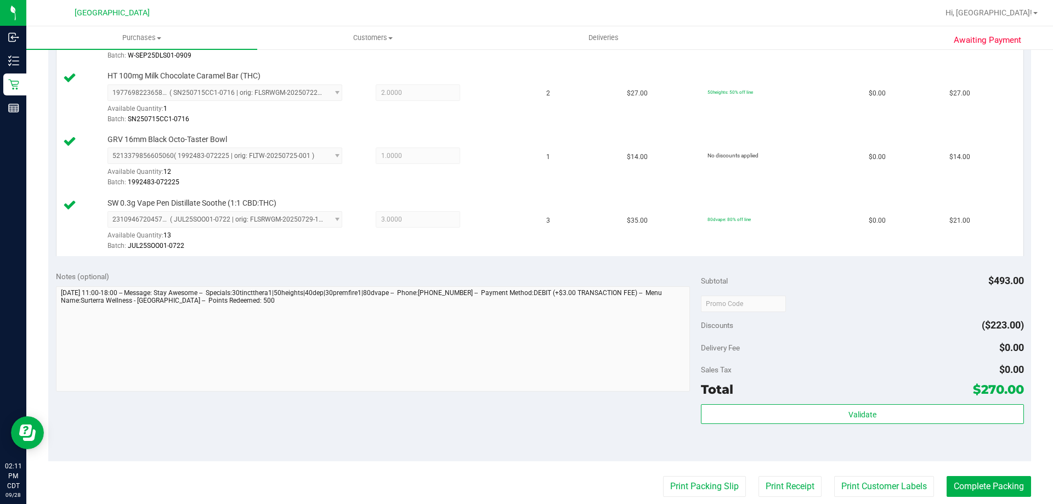
scroll to position [603, 0]
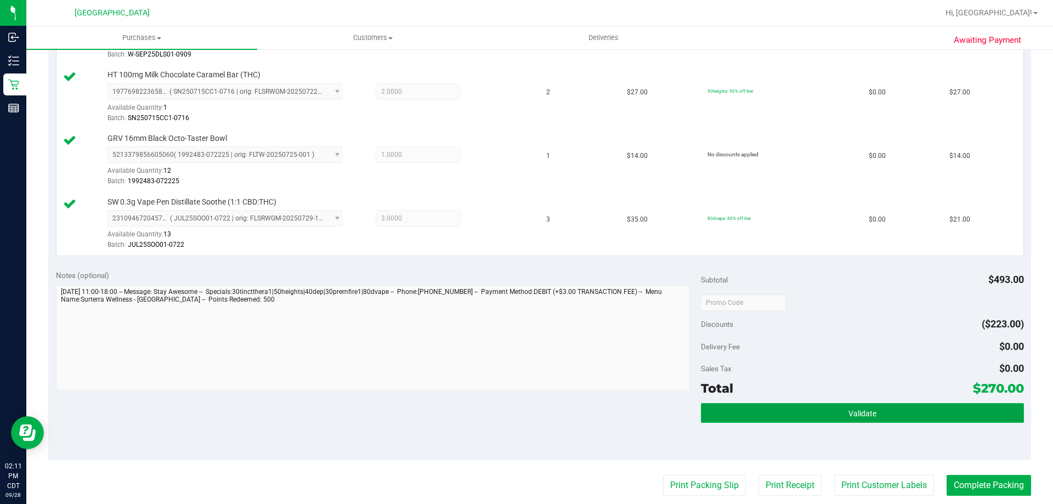
click at [717, 411] on button "Validate" at bounding box center [862, 413] width 322 height 20
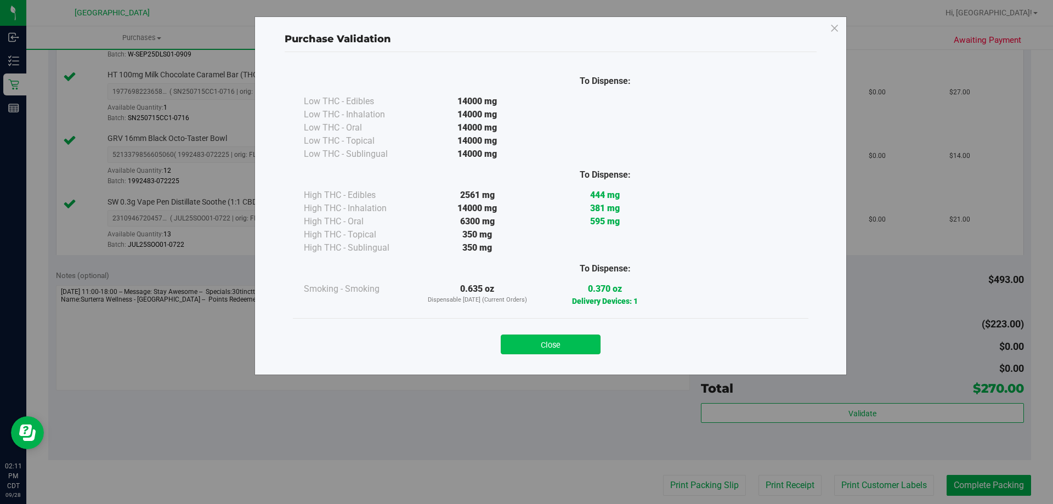
click at [575, 347] on button "Close" at bounding box center [551, 344] width 100 height 20
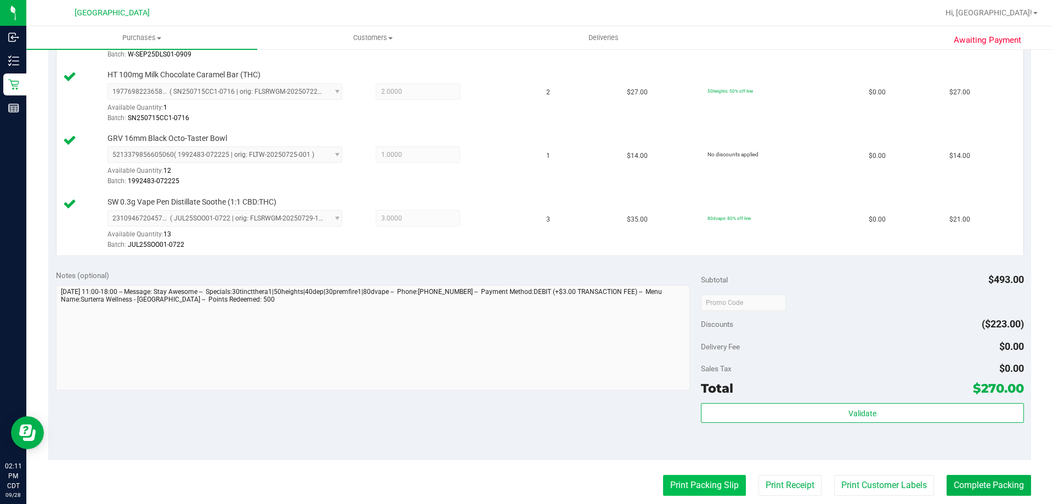
click at [690, 486] on button "Print Packing Slip" at bounding box center [704, 485] width 83 height 21
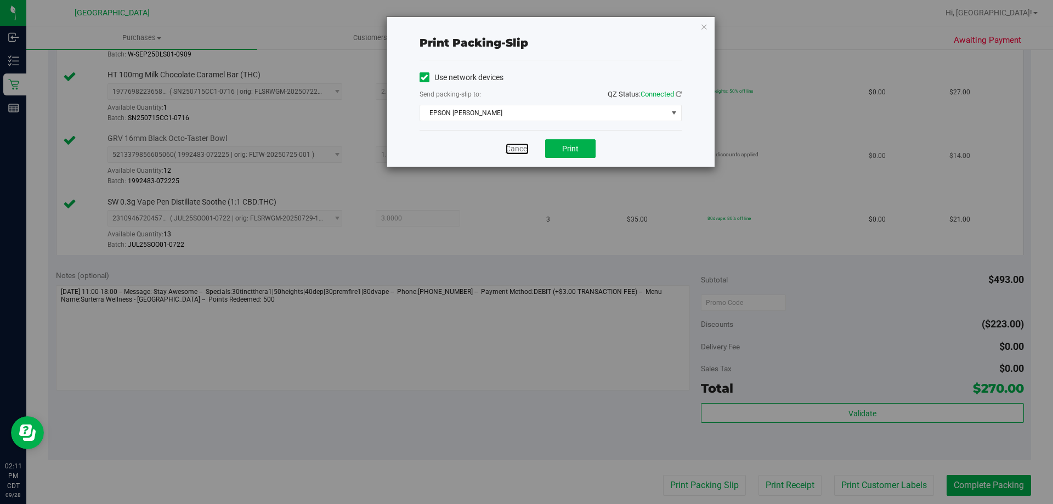
click at [517, 153] on link "Cancel" at bounding box center [516, 149] width 23 height 12
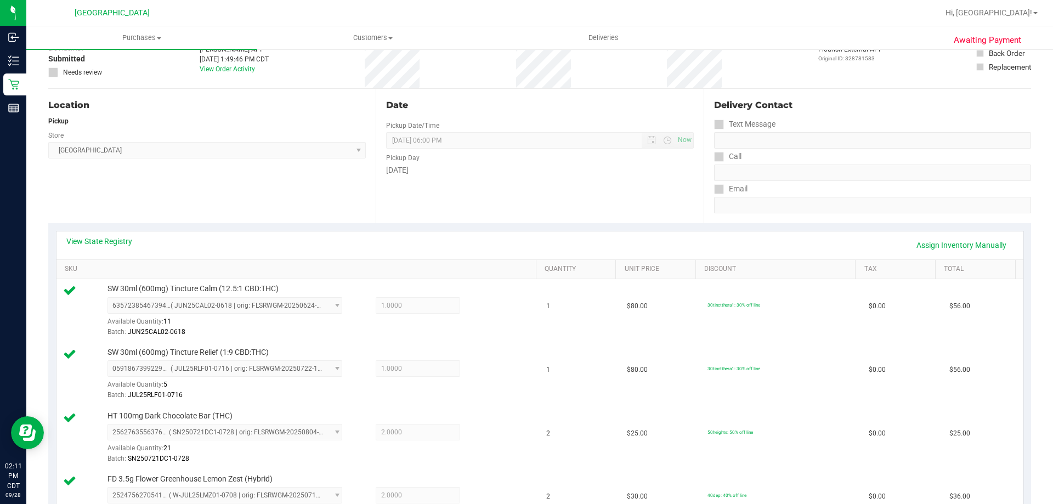
scroll to position [0, 0]
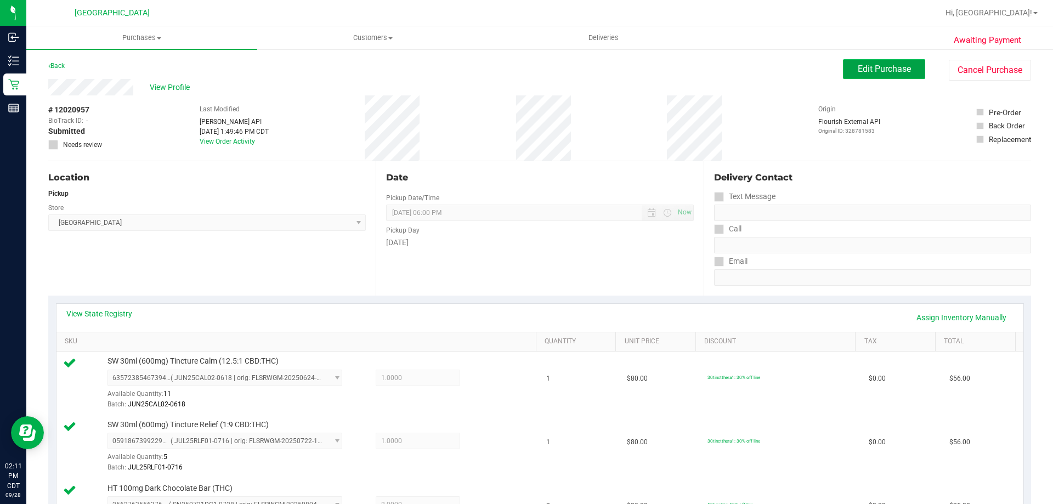
click at [844, 77] on button "Edit Purchase" at bounding box center [884, 69] width 82 height 20
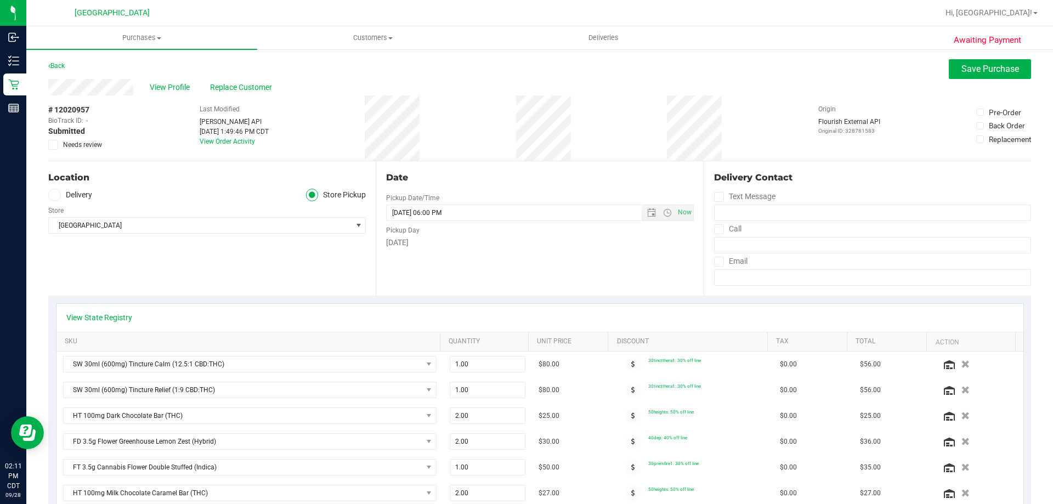
scroll to position [274, 0]
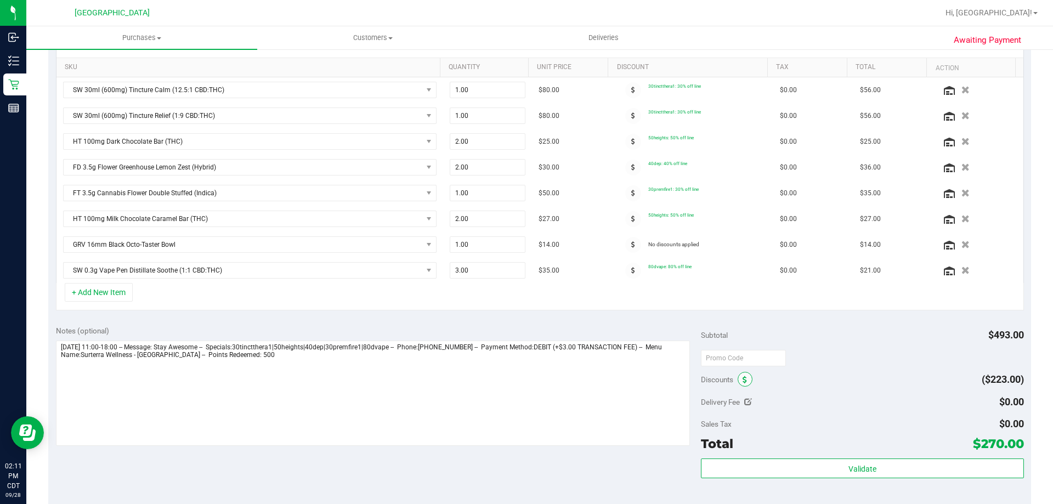
click at [742, 379] on icon at bounding box center [744, 380] width 4 height 8
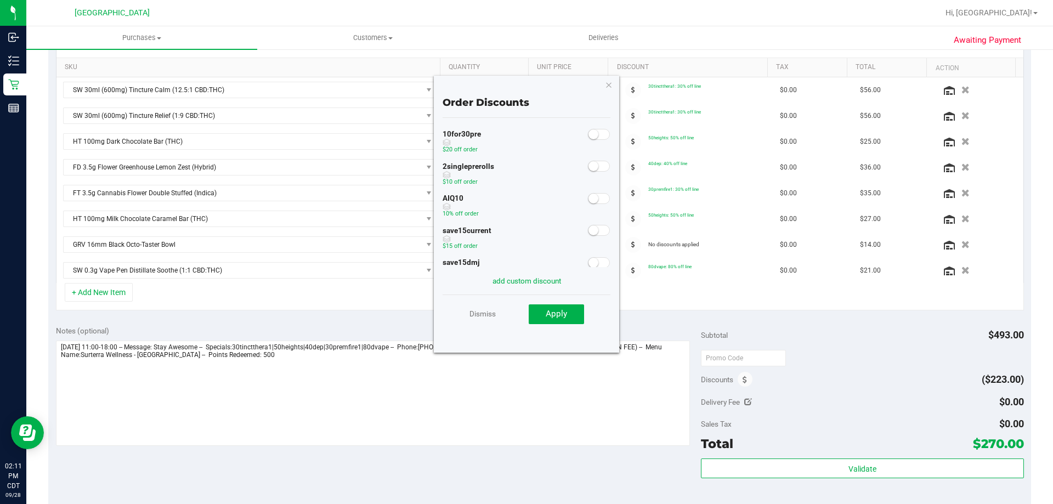
click at [588, 204] on div at bounding box center [599, 198] width 22 height 14
click at [588, 200] on small at bounding box center [593, 199] width 10 height 10
click at [558, 311] on span "Apply" at bounding box center [555, 314] width 21 height 10
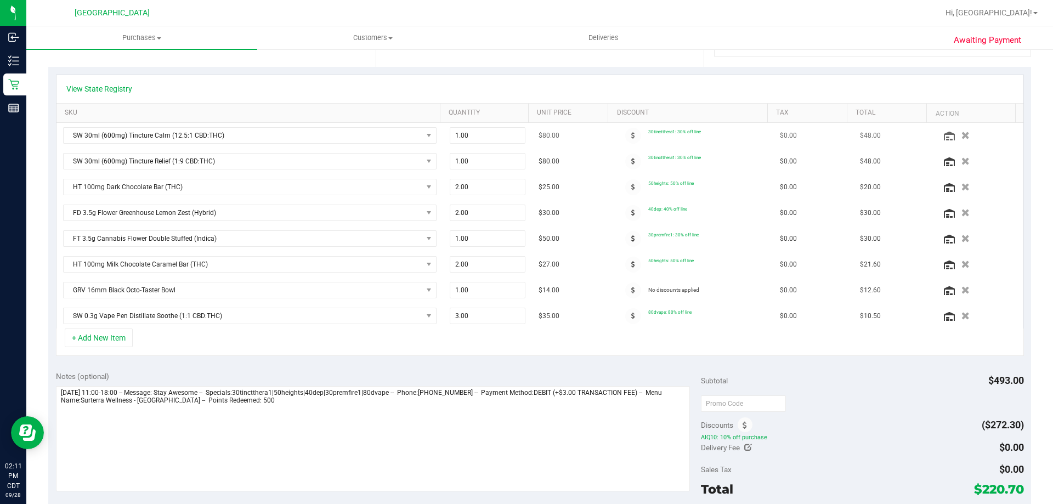
scroll to position [0, 0]
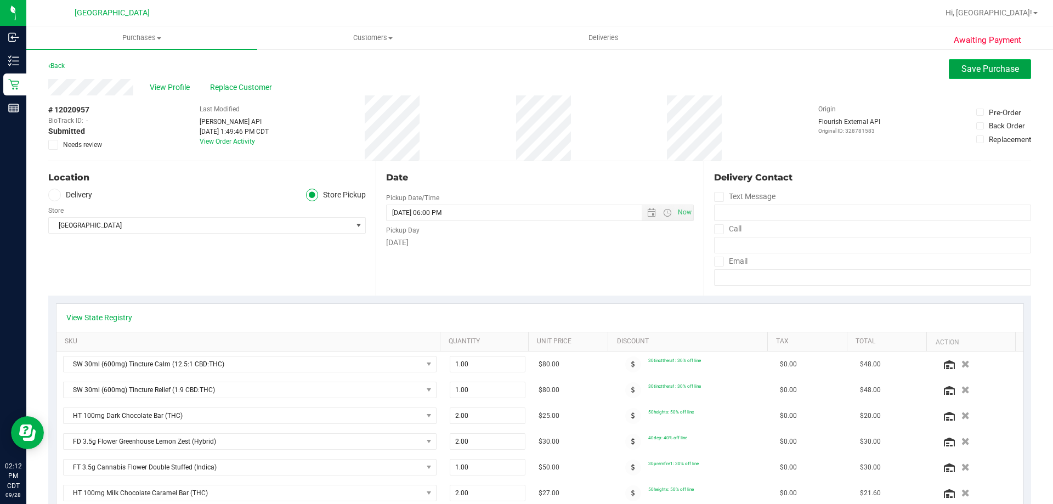
click at [981, 67] on span "Save Purchase" at bounding box center [990, 69] width 58 height 10
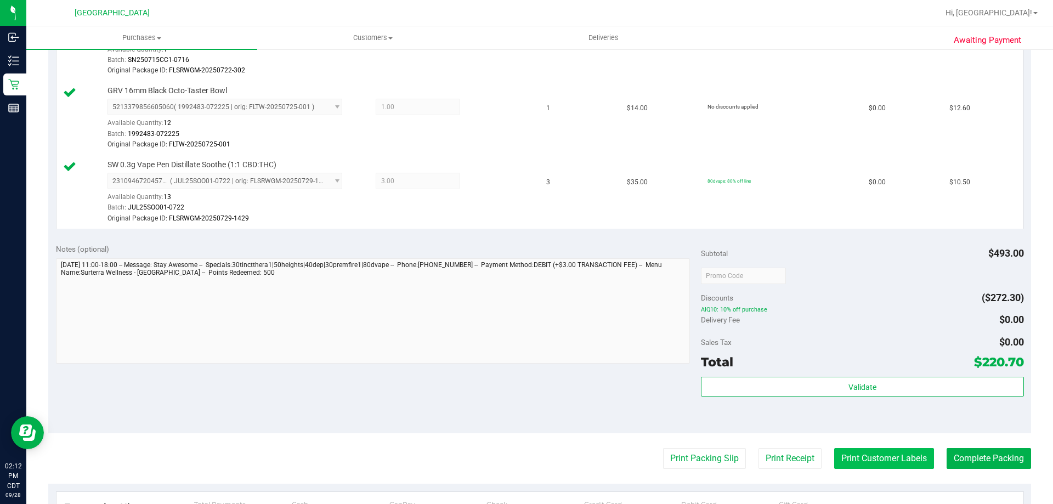
scroll to position [767, 0]
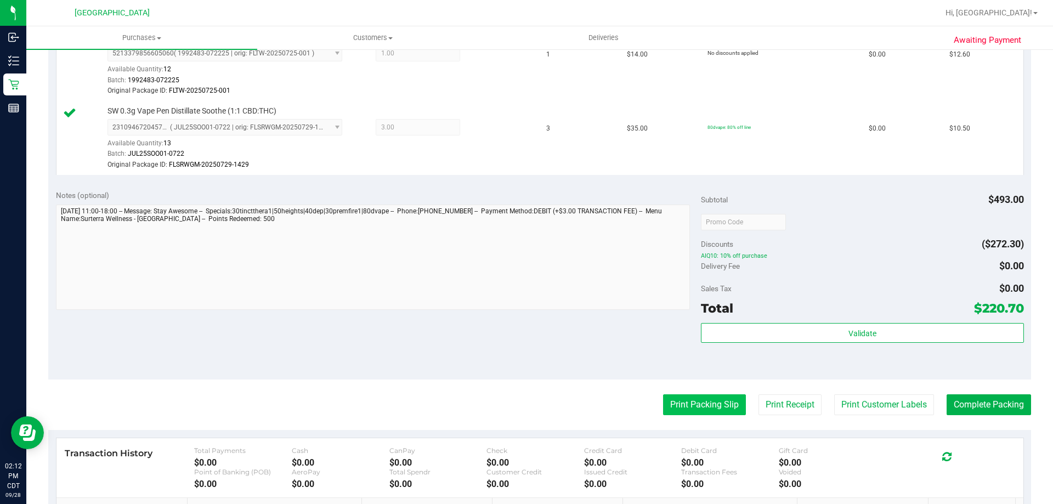
click at [702, 410] on button "Print Packing Slip" at bounding box center [704, 404] width 83 height 21
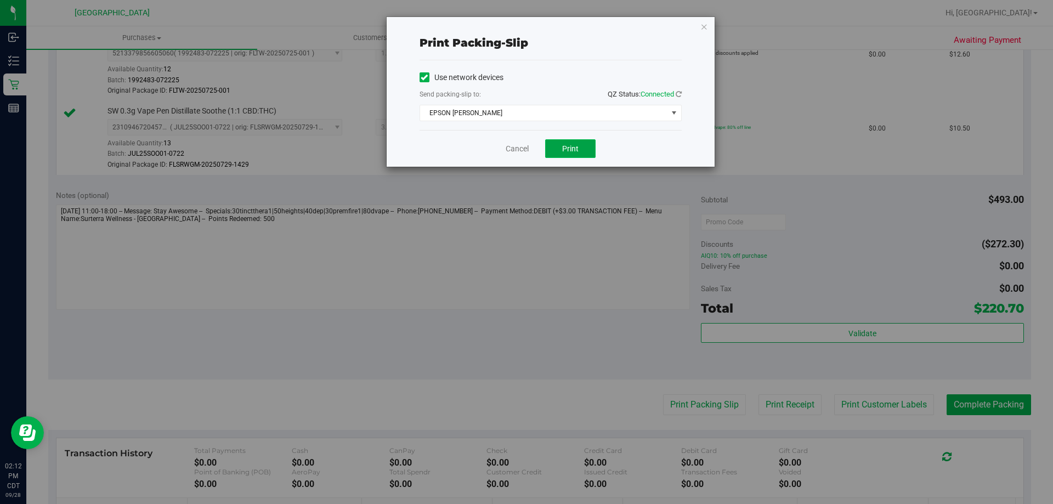
click at [574, 146] on span "Print" at bounding box center [570, 148] width 16 height 9
click at [513, 144] on link "Cancel" at bounding box center [516, 149] width 23 height 12
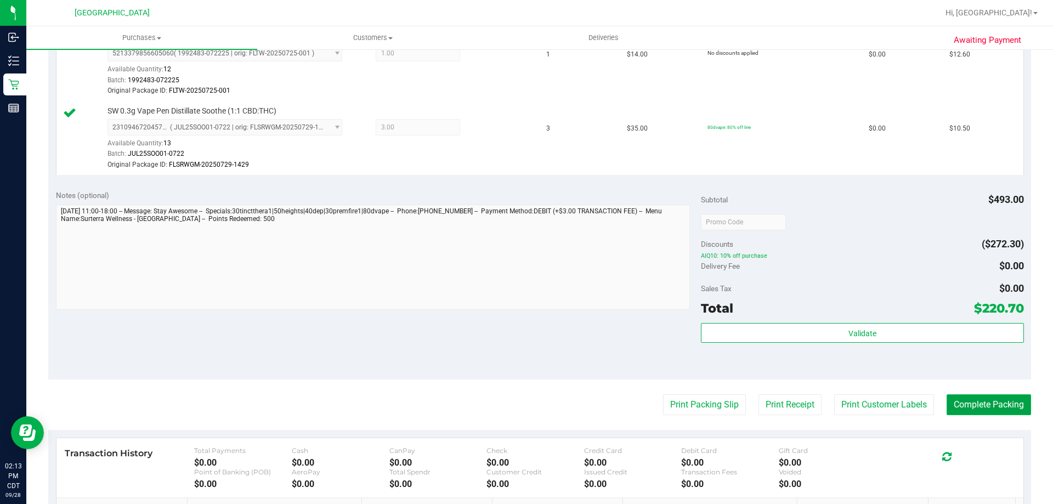
click at [956, 403] on button "Complete Packing" at bounding box center [988, 404] width 84 height 21
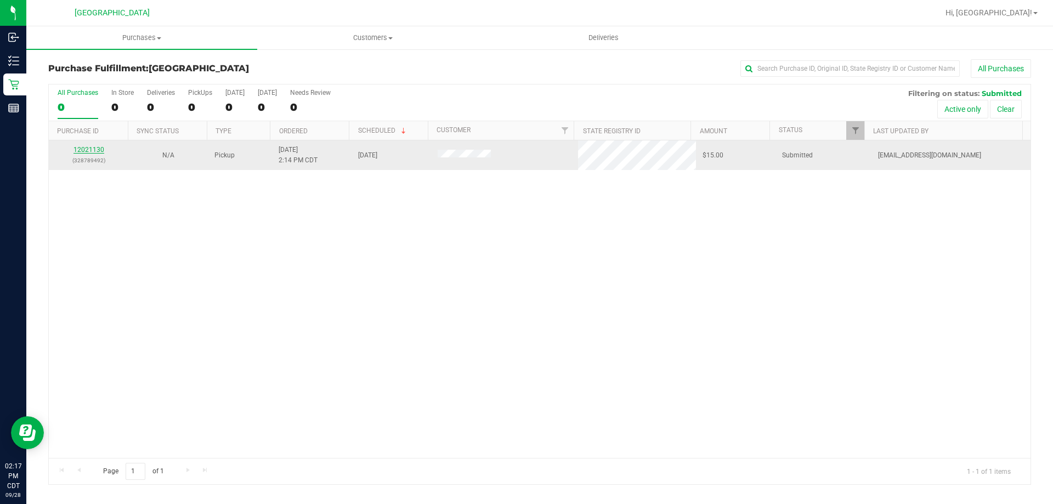
click at [101, 146] on link "12021130" at bounding box center [88, 150] width 31 height 8
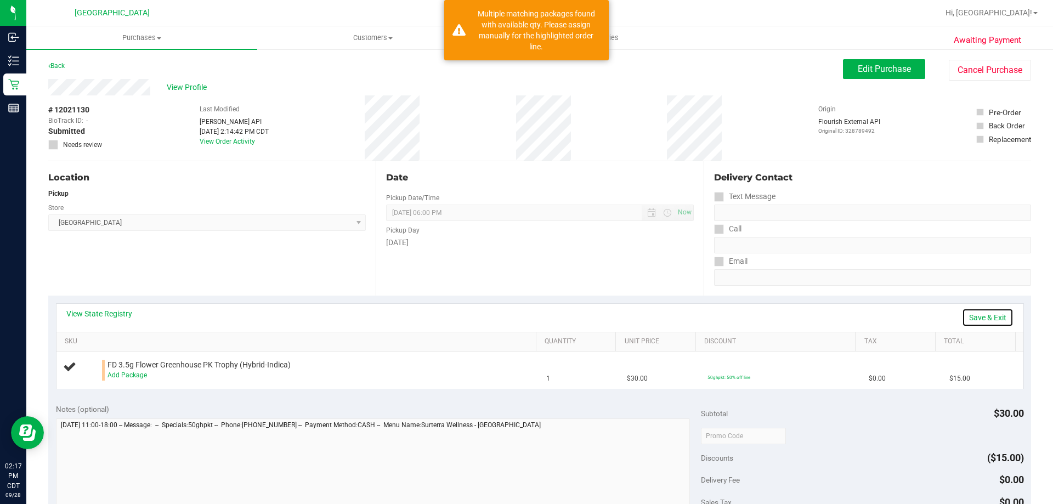
click at [982, 316] on link "Save & Exit" at bounding box center [988, 317] width 52 height 19
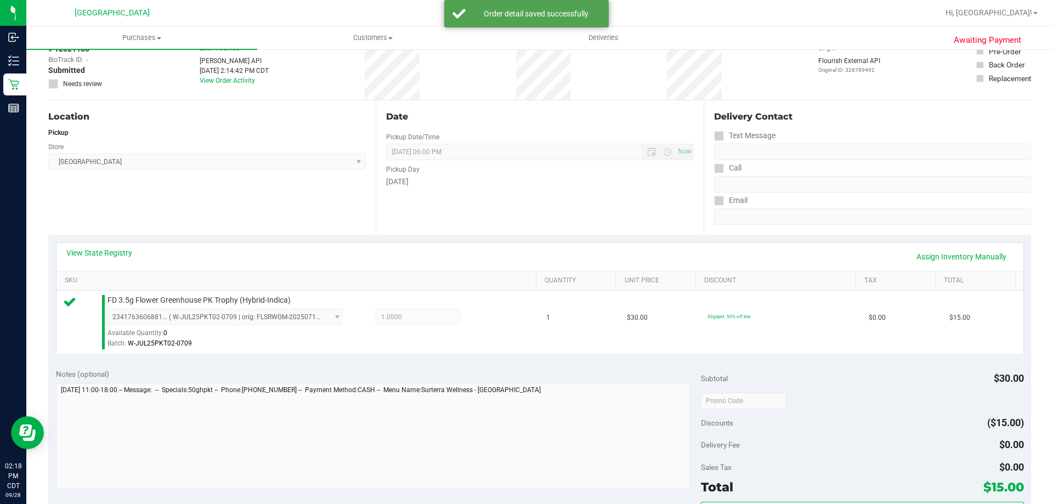
scroll to position [110, 0]
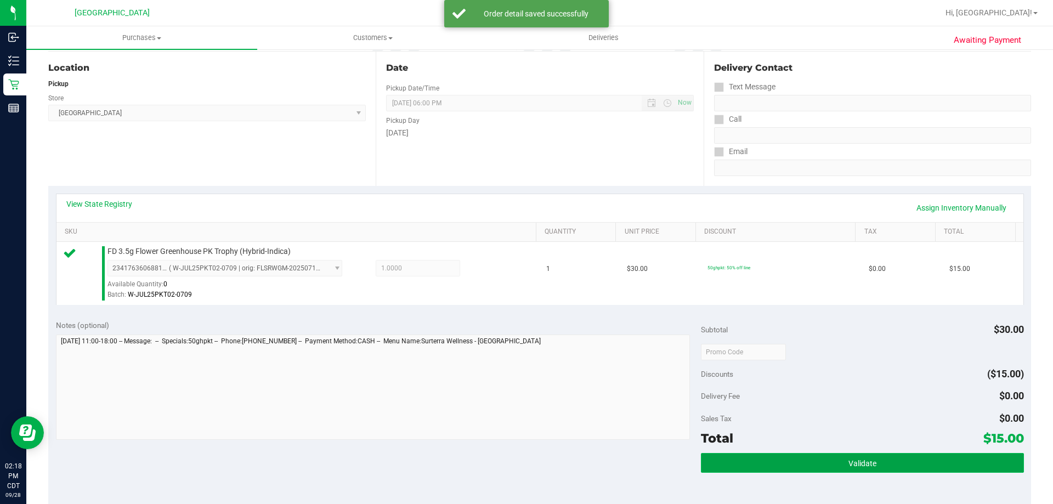
click at [948, 453] on button "Validate" at bounding box center [862, 463] width 322 height 20
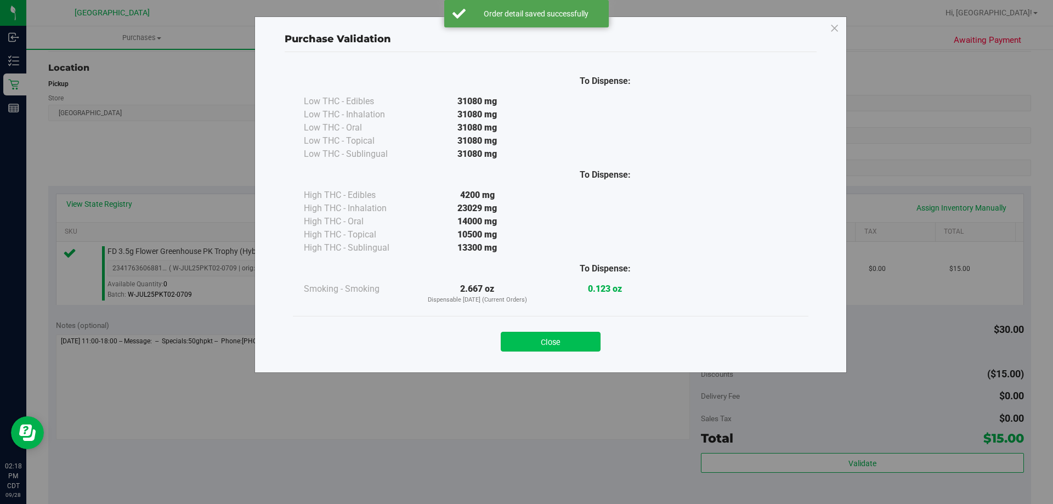
click at [592, 343] on button "Close" at bounding box center [551, 342] width 100 height 20
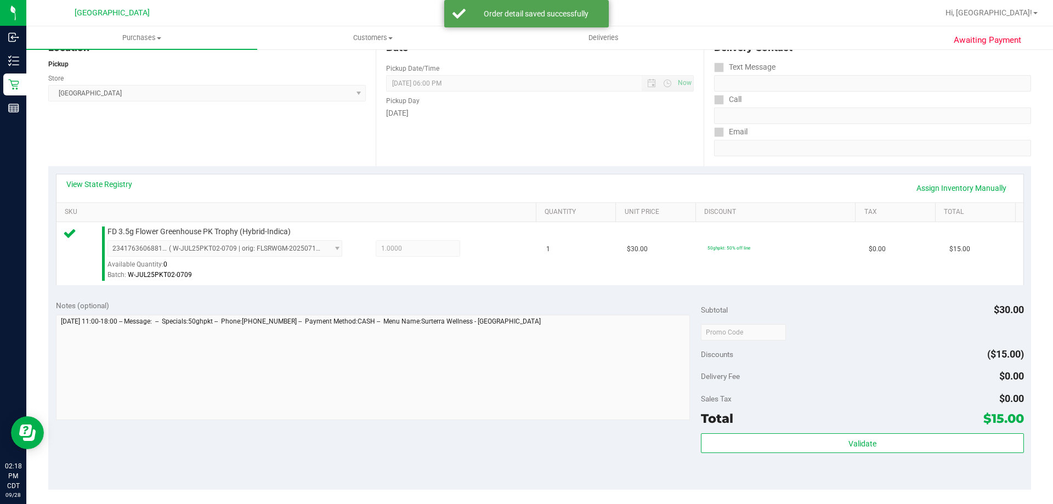
scroll to position [164, 0]
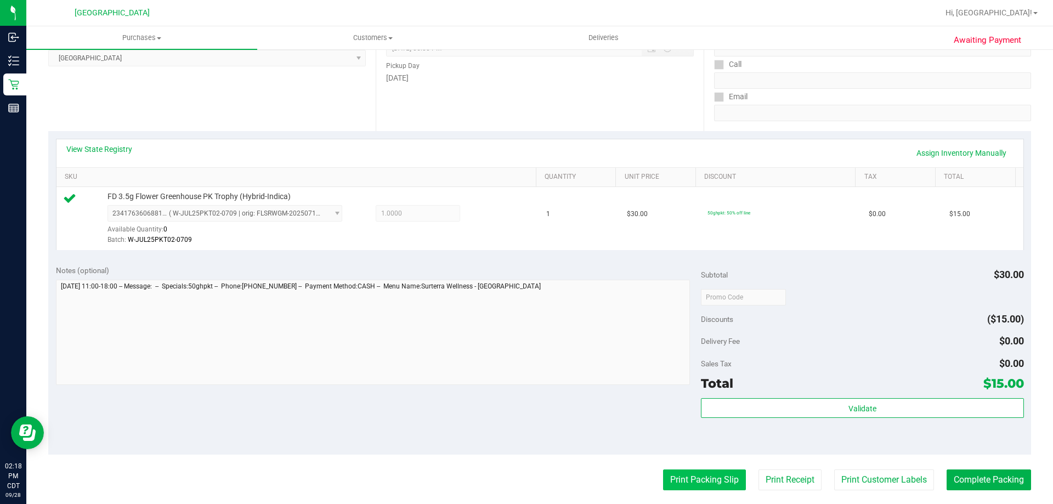
click at [683, 471] on button "Print Packing Slip" at bounding box center [704, 479] width 83 height 21
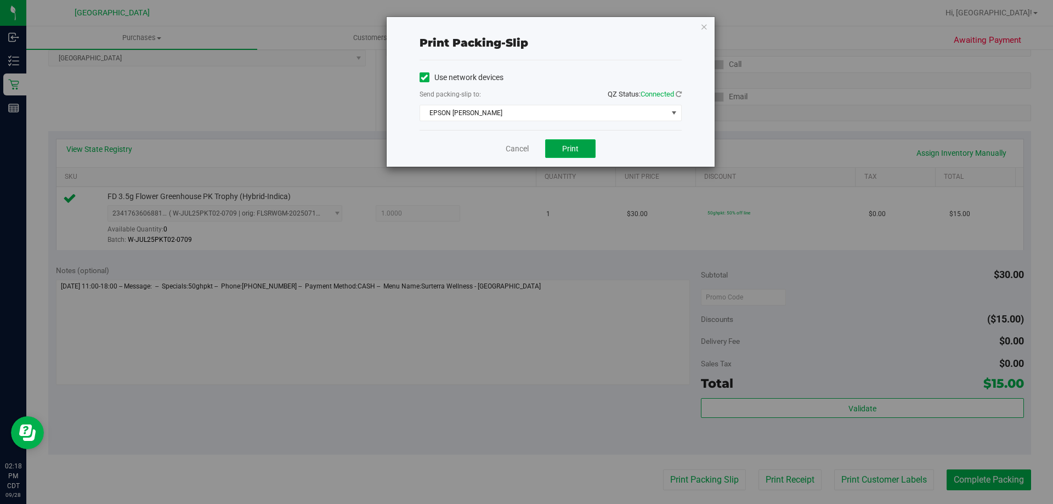
click at [578, 153] on button "Print" at bounding box center [570, 148] width 50 height 19
click at [507, 149] on link "Cancel" at bounding box center [516, 149] width 23 height 12
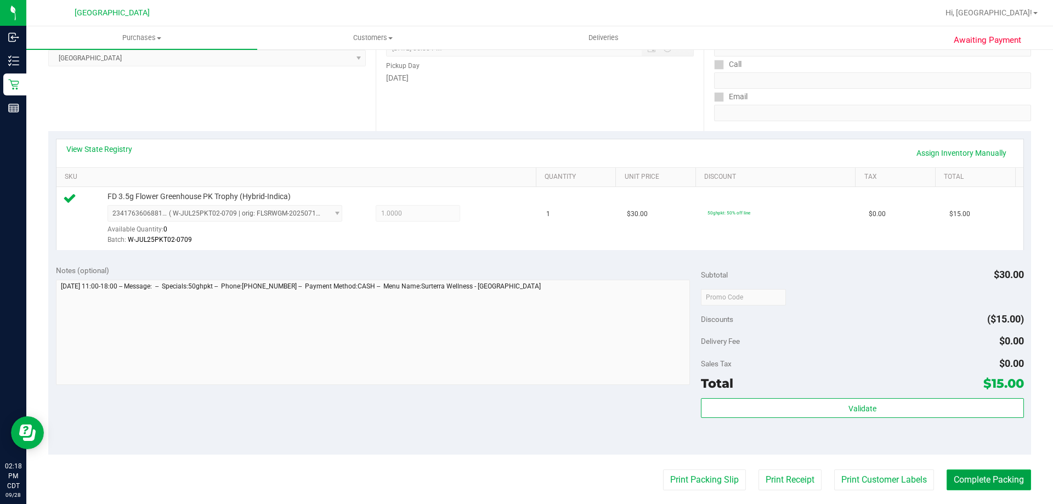
click at [1000, 487] on button "Complete Packing" at bounding box center [988, 479] width 84 height 21
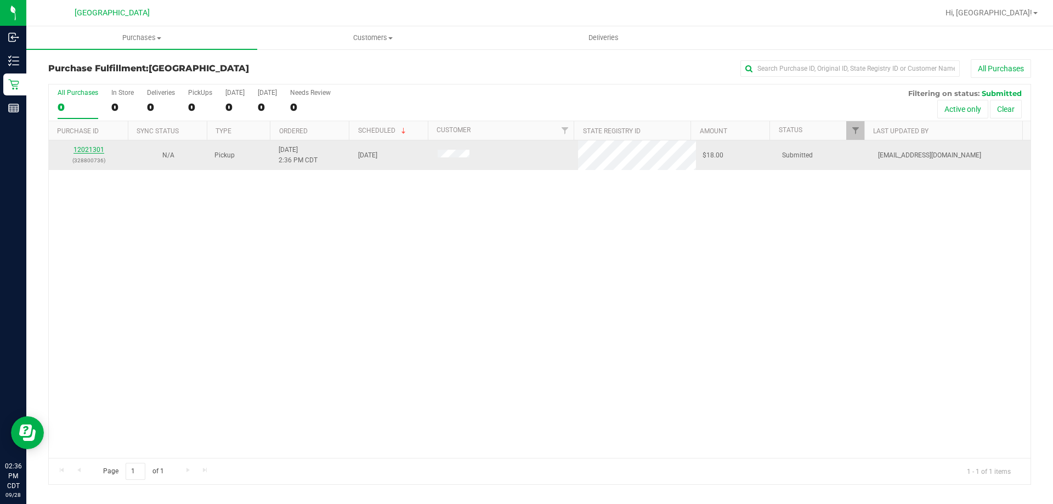
click at [98, 152] on link "12021301" at bounding box center [88, 150] width 31 height 8
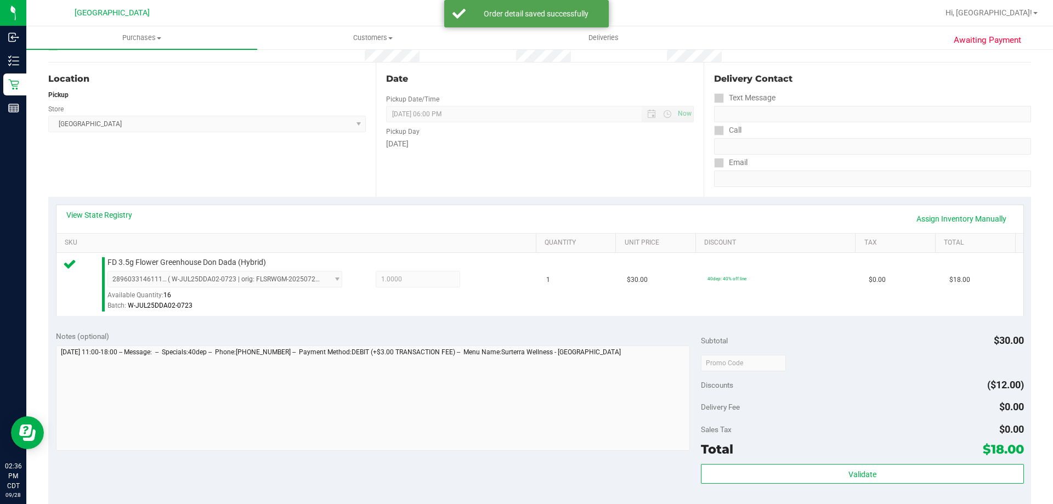
scroll to position [110, 0]
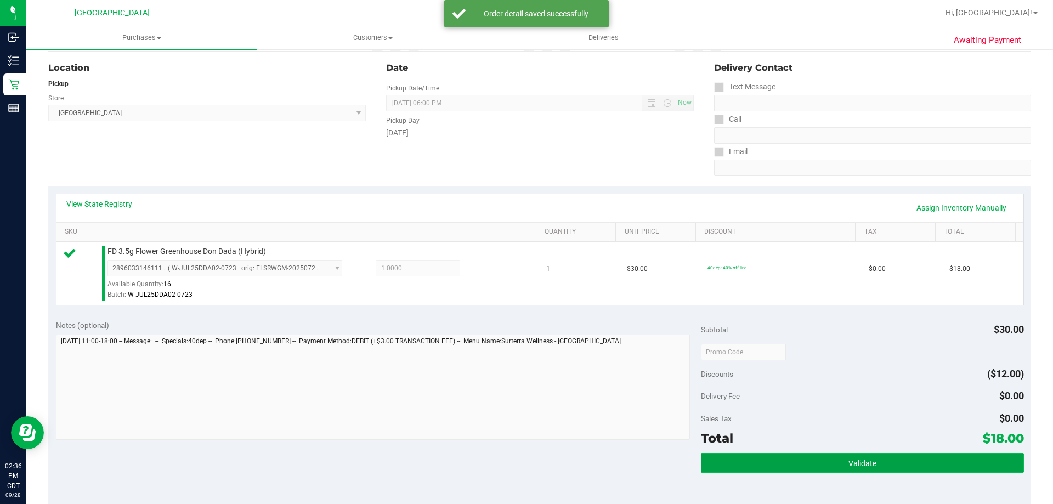
click at [752, 458] on button "Validate" at bounding box center [862, 463] width 322 height 20
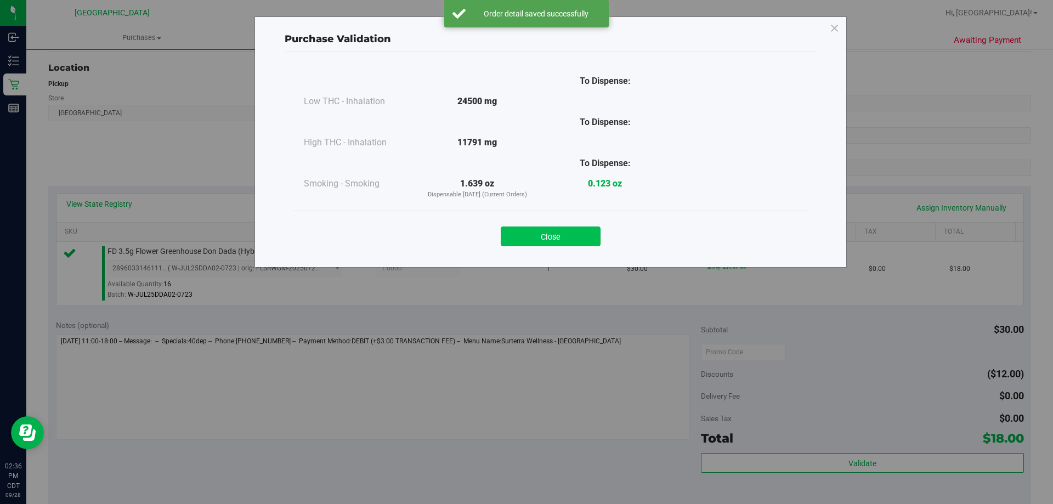
click at [552, 241] on button "Close" at bounding box center [551, 236] width 100 height 20
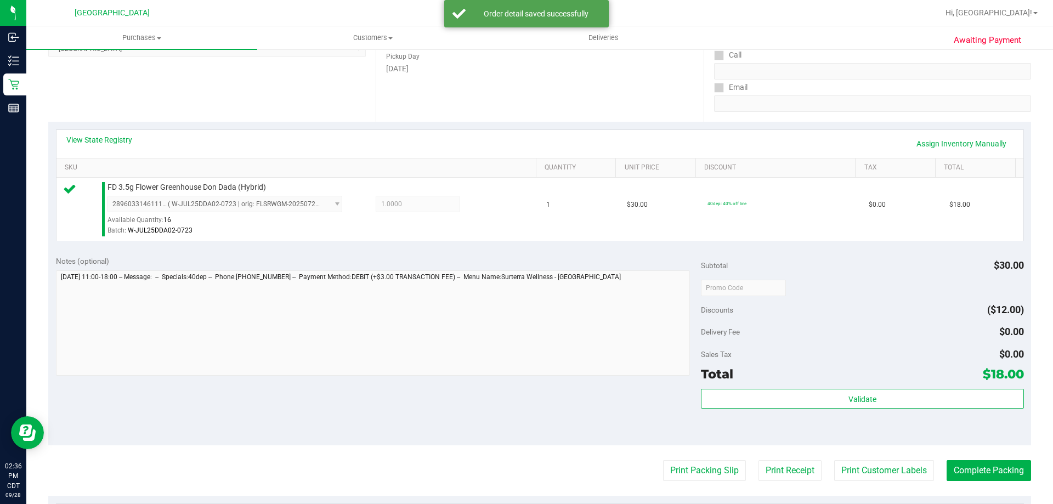
scroll to position [274, 0]
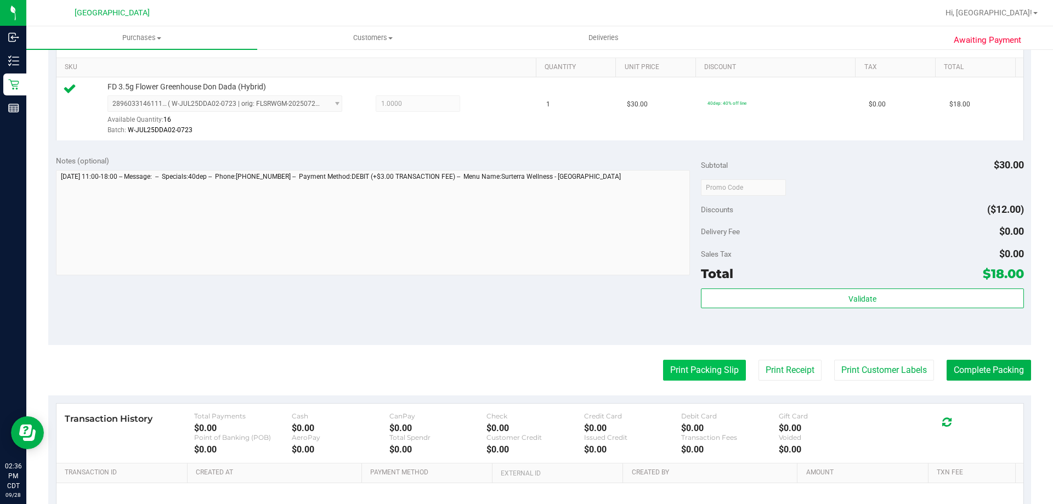
click at [674, 369] on button "Print Packing Slip" at bounding box center [704, 370] width 83 height 21
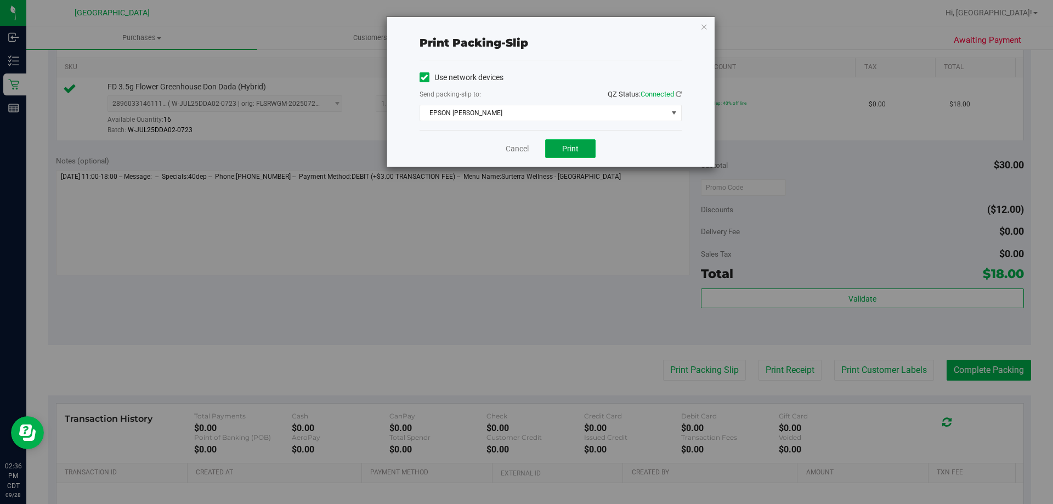
click at [555, 155] on button "Print" at bounding box center [570, 148] width 50 height 19
click at [517, 145] on link "Cancel" at bounding box center [516, 149] width 23 height 12
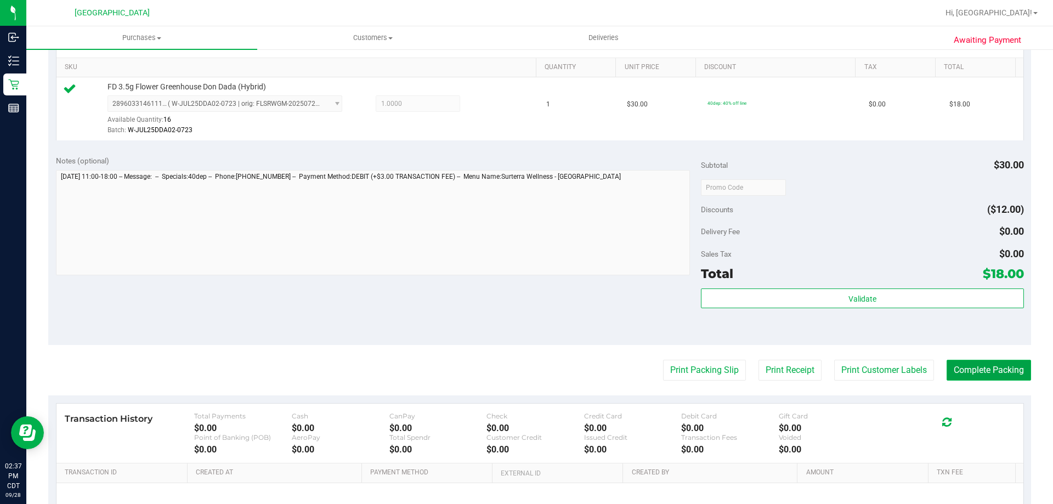
click at [946, 365] on button "Complete Packing" at bounding box center [988, 370] width 84 height 21
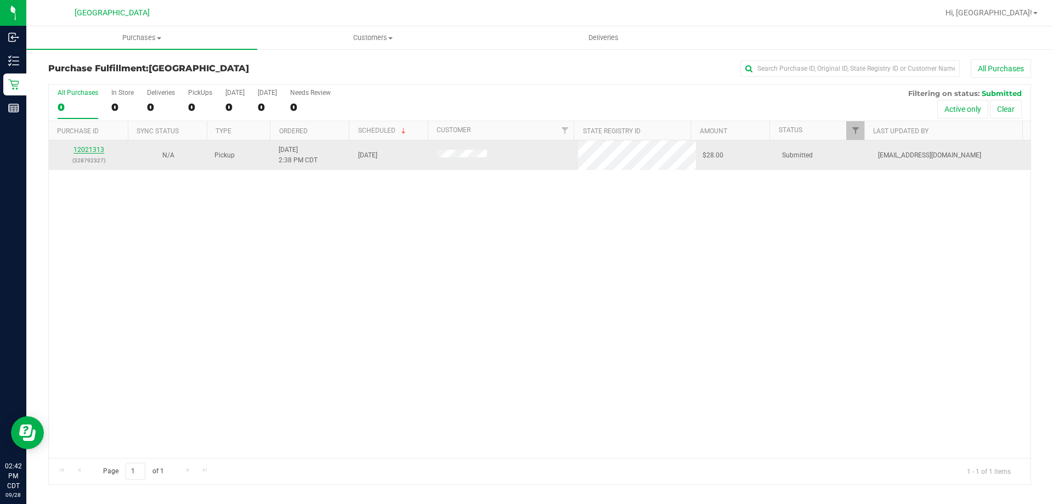
click at [97, 147] on link "12021313" at bounding box center [88, 150] width 31 height 8
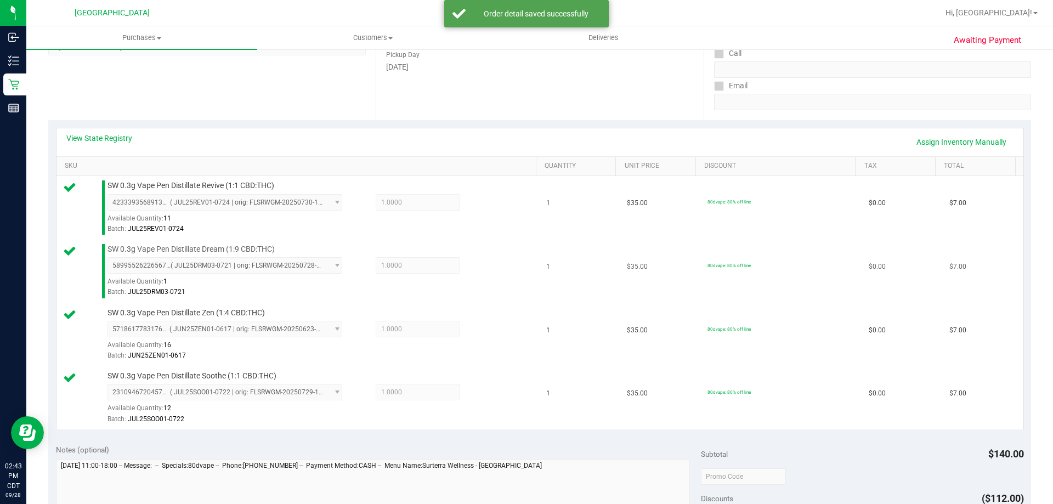
scroll to position [274, 0]
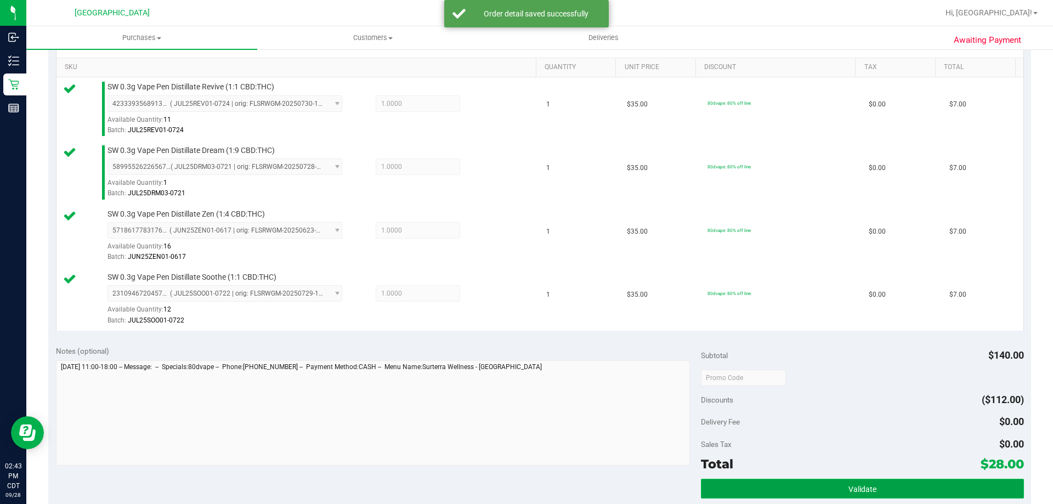
click at [726, 481] on button "Validate" at bounding box center [862, 489] width 322 height 20
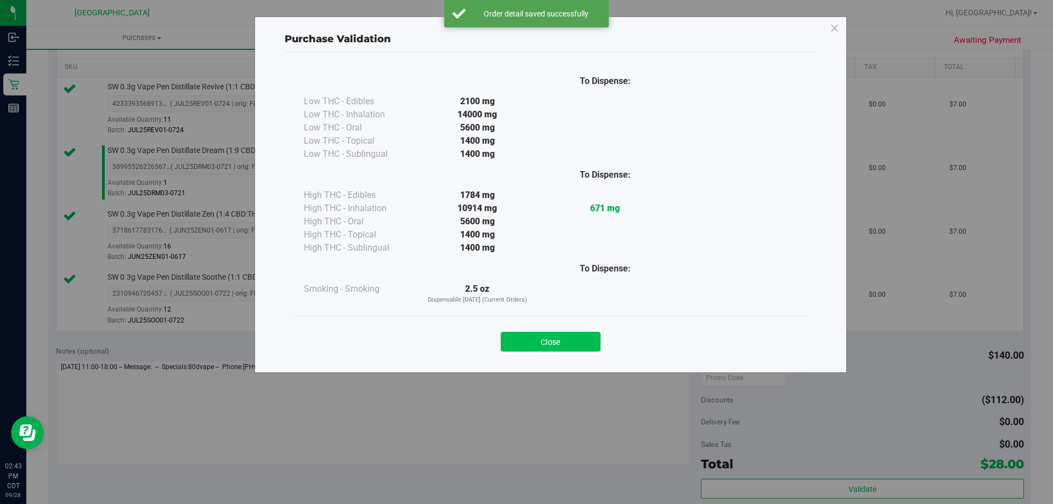
click at [533, 344] on button "Close" at bounding box center [551, 342] width 100 height 20
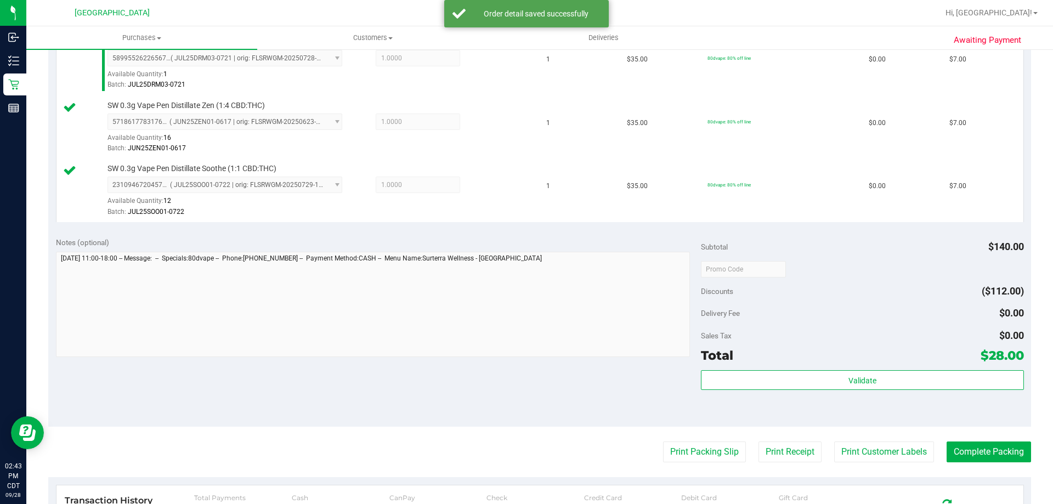
scroll to position [384, 0]
click at [680, 455] on button "Print Packing Slip" at bounding box center [704, 450] width 83 height 21
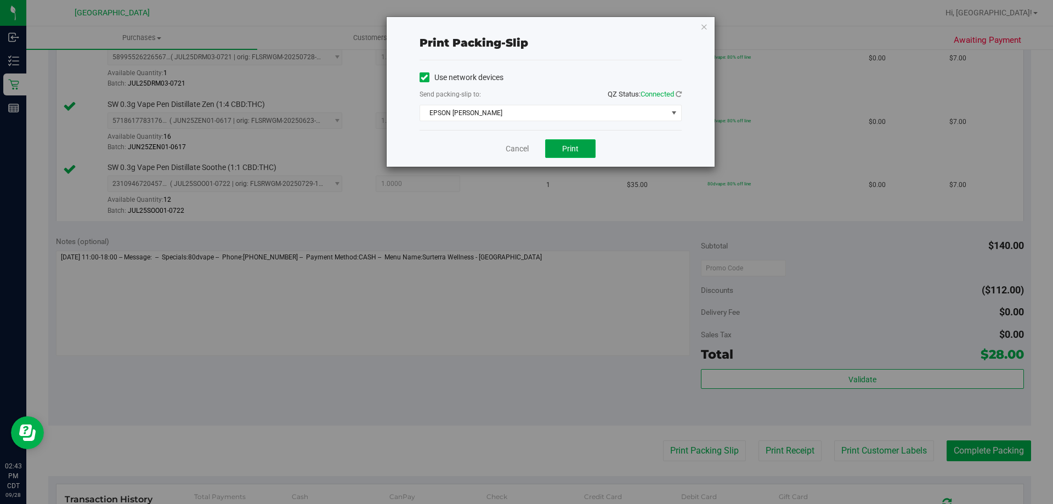
click at [578, 151] on span "Print" at bounding box center [570, 148] width 16 height 9
click at [519, 147] on link "Cancel" at bounding box center [516, 149] width 23 height 12
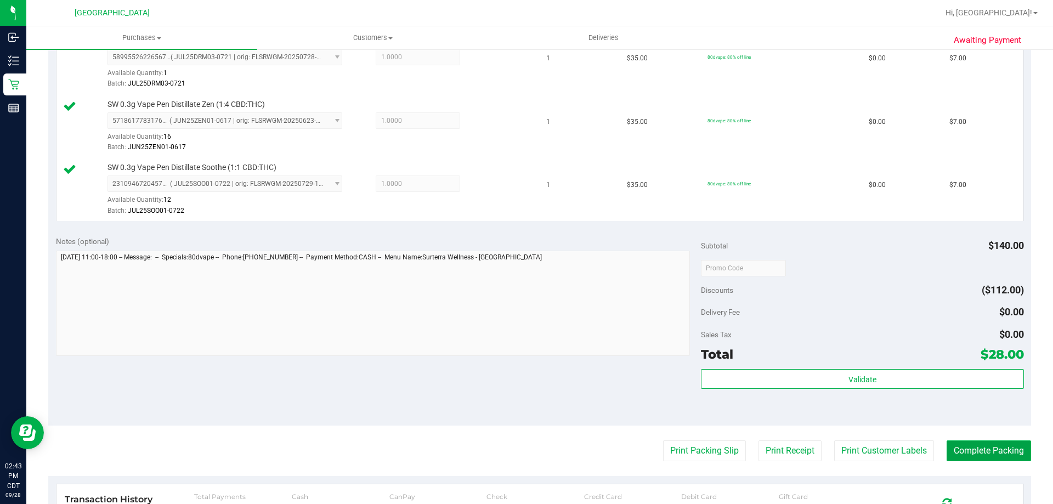
click at [968, 456] on button "Complete Packing" at bounding box center [988, 450] width 84 height 21
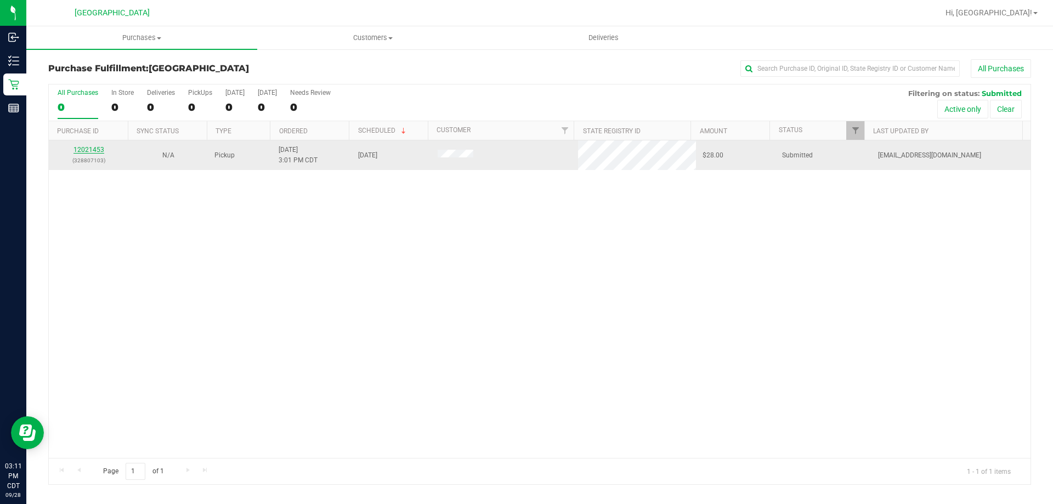
click at [85, 149] on link "12021453" at bounding box center [88, 150] width 31 height 8
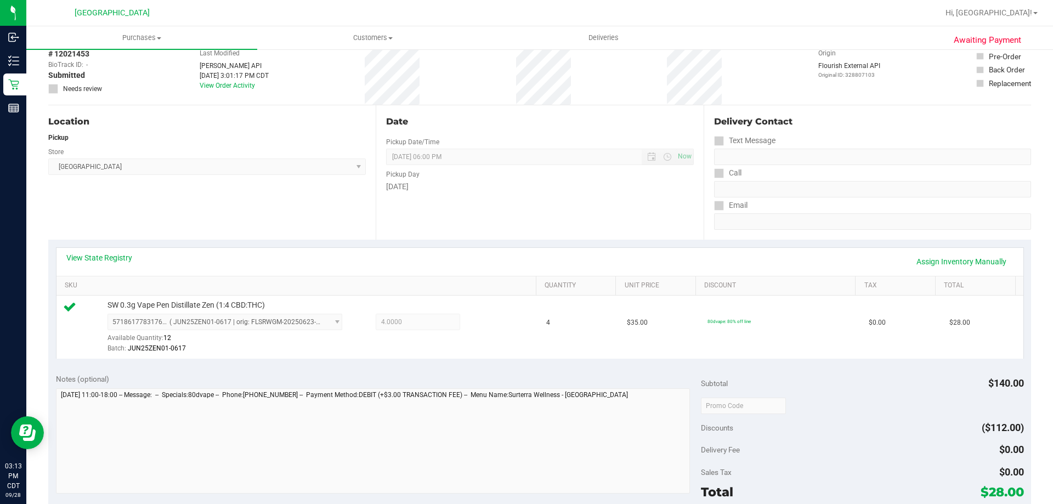
scroll to position [110, 0]
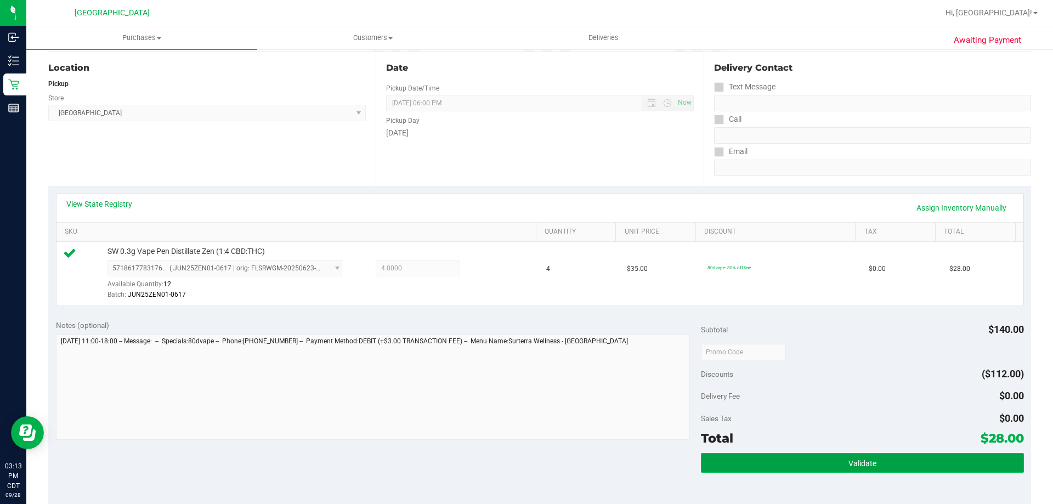
click at [768, 456] on button "Validate" at bounding box center [862, 463] width 322 height 20
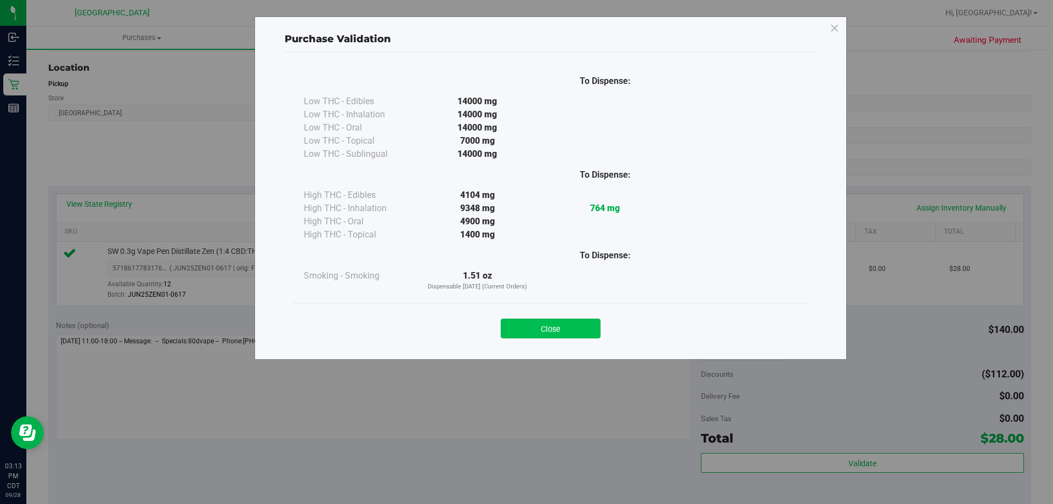
click at [579, 333] on button "Close" at bounding box center [551, 329] width 100 height 20
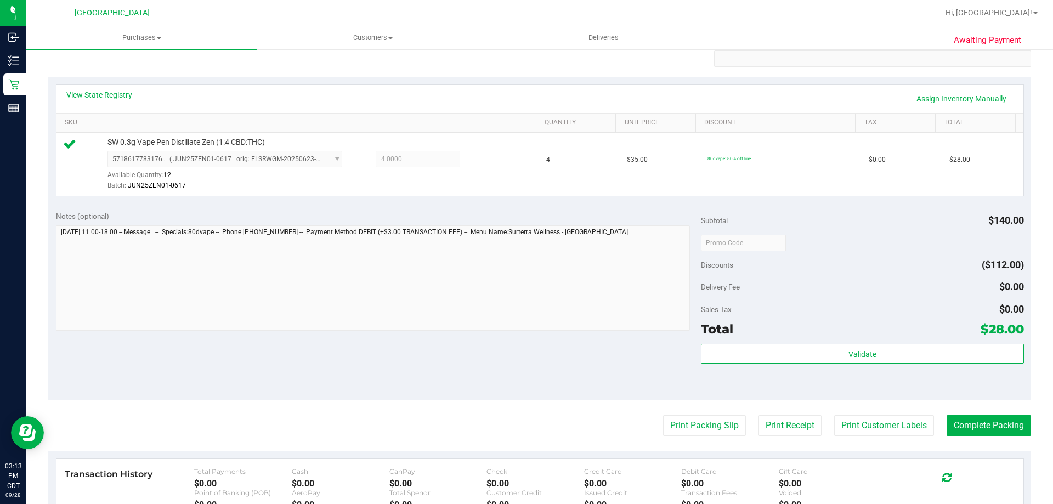
scroll to position [219, 0]
click at [724, 427] on button "Print Packing Slip" at bounding box center [704, 424] width 83 height 21
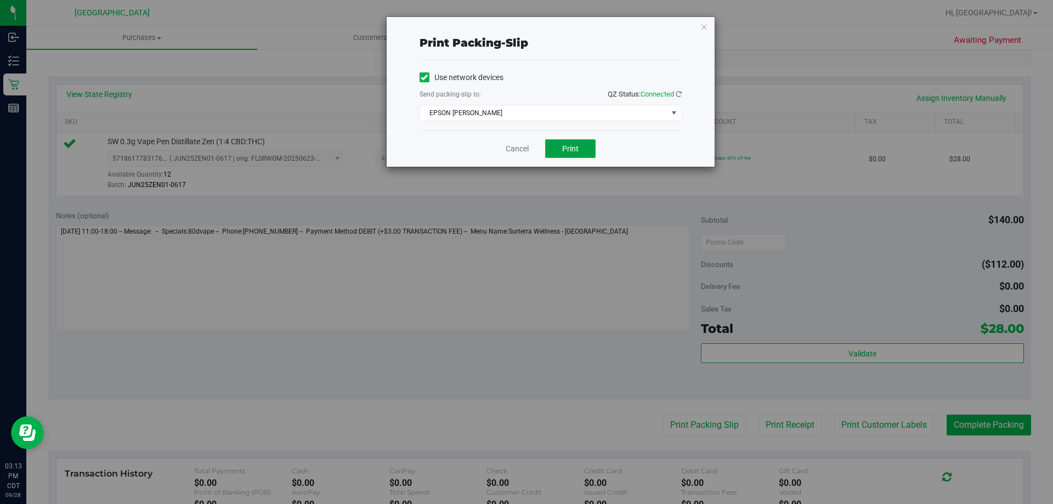
click at [568, 143] on button "Print" at bounding box center [570, 148] width 50 height 19
click at [525, 144] on link "Cancel" at bounding box center [516, 149] width 23 height 12
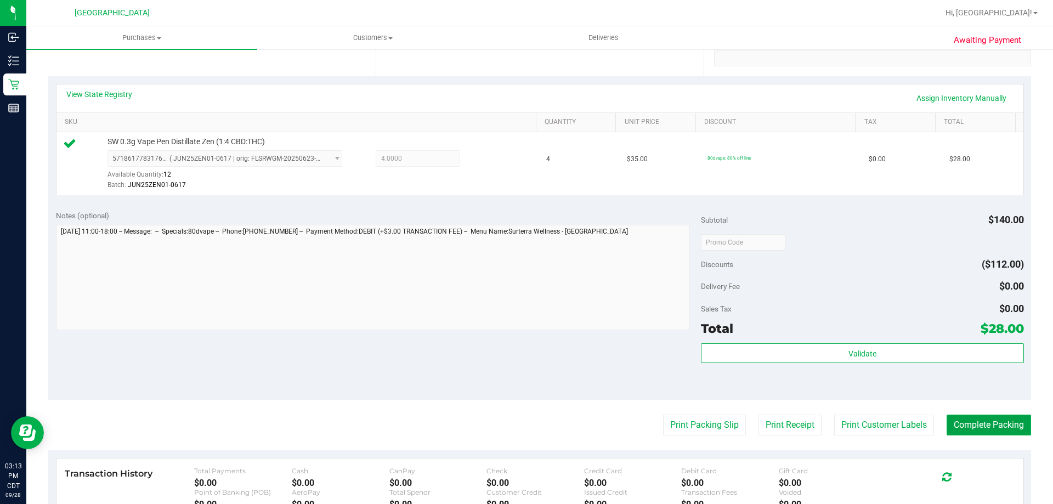
click at [977, 424] on button "Complete Packing" at bounding box center [988, 424] width 84 height 21
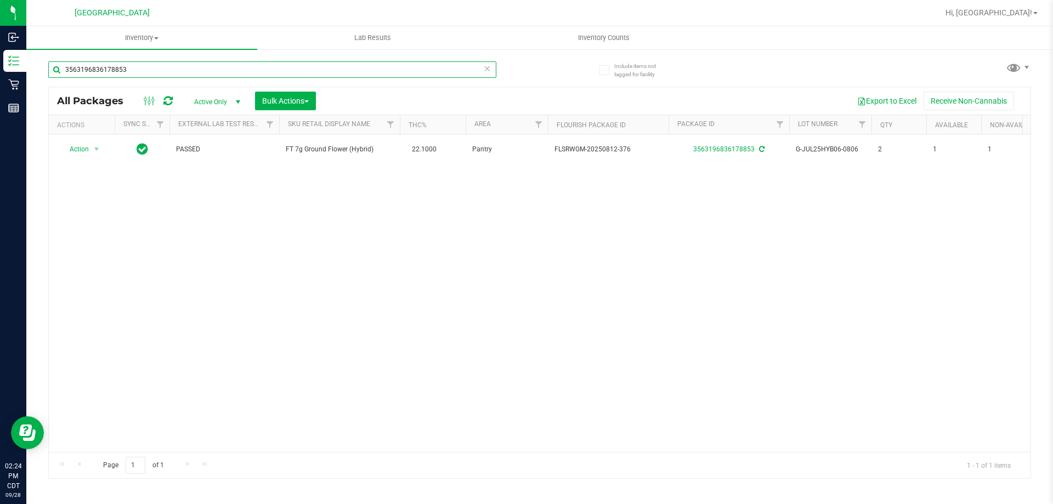
click at [157, 74] on input "3563196836178853" at bounding box center [272, 69] width 448 height 16
type input "yhi"
